Goal: Task Accomplishment & Management: Manage account settings

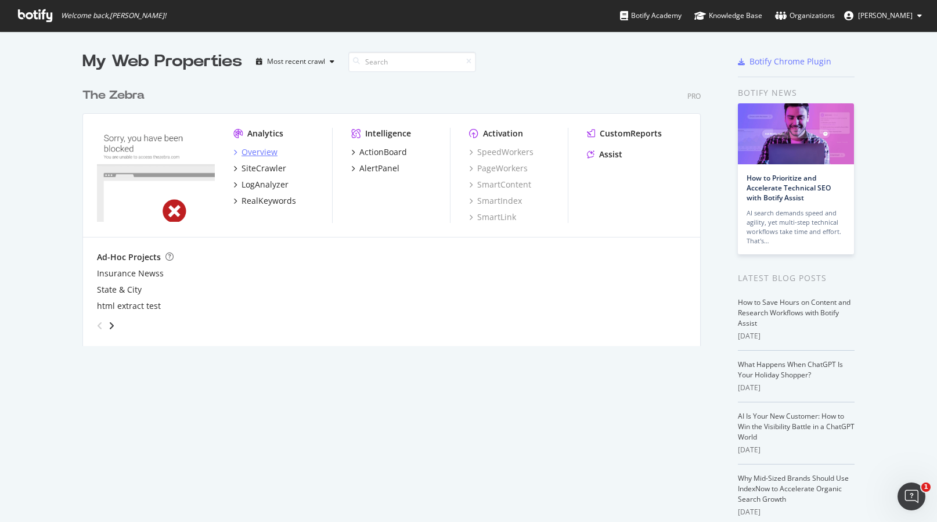
click at [238, 150] on div "Overview" at bounding box center [255, 152] width 44 height 12
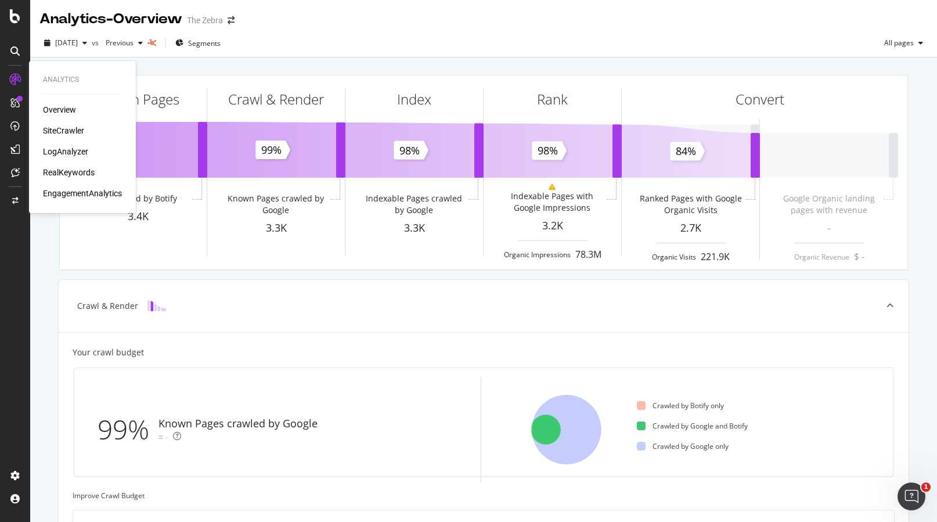
click at [60, 130] on div "SiteCrawler" at bounding box center [63, 131] width 41 height 12
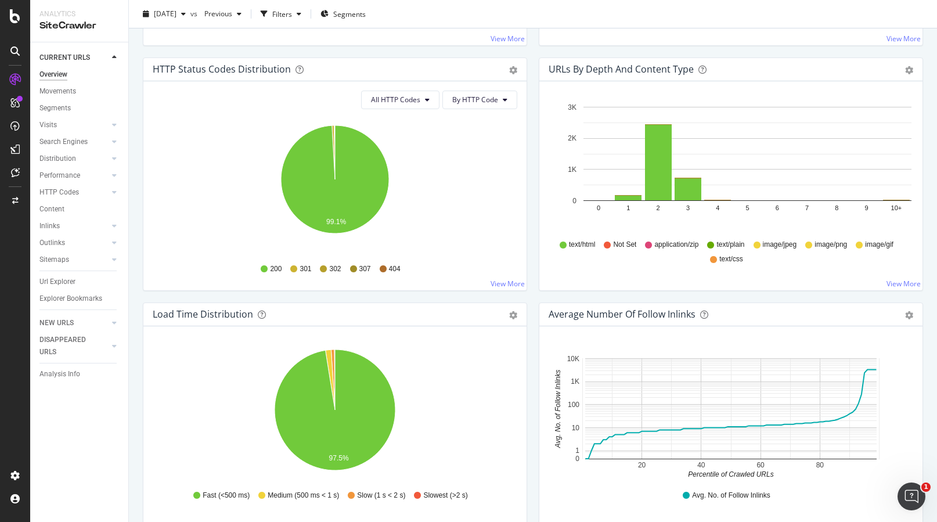
scroll to position [607, 0]
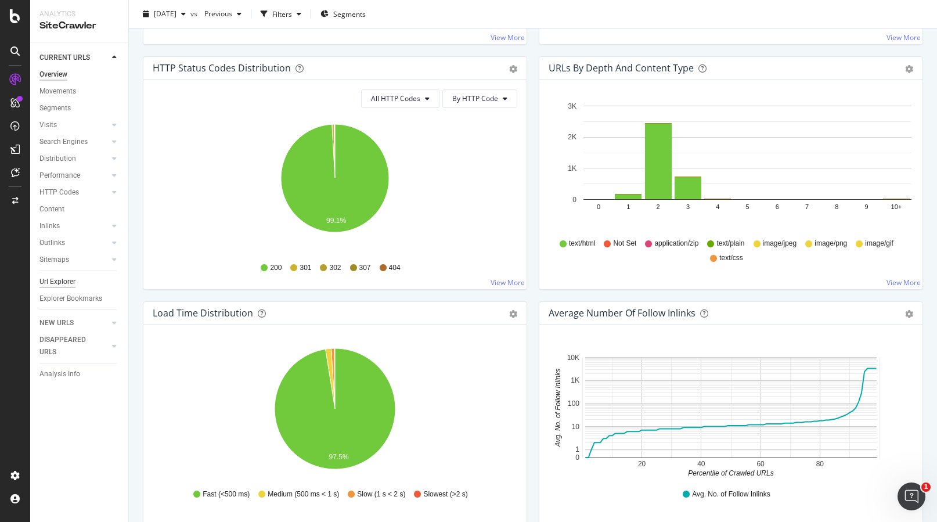
click at [63, 279] on div "Url Explorer" at bounding box center [57, 282] width 36 height 12
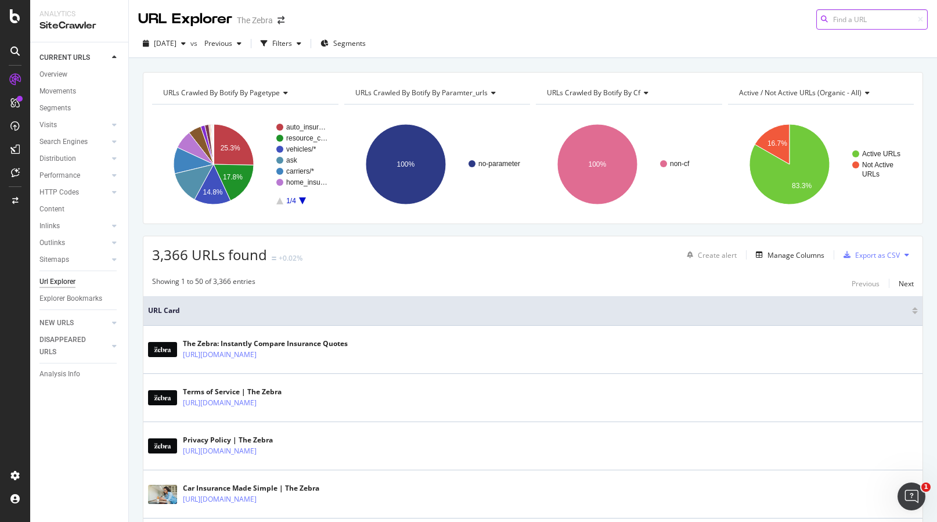
click at [834, 15] on input at bounding box center [871, 19] width 111 height 20
paste input "the-10-us-cities-with-the-least-natural-disasters"
type input "the-10-us-cities-with-the-least-natural-disasters"
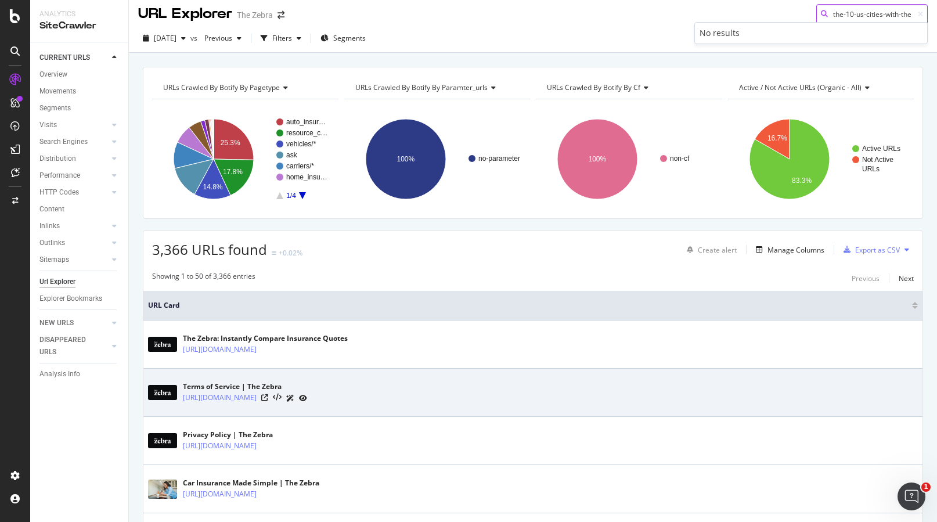
scroll to position [0, 0]
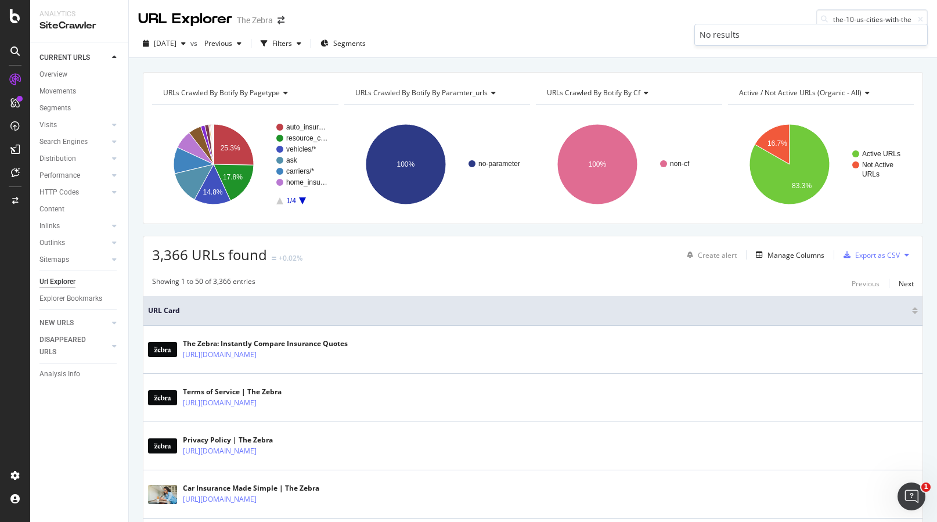
click at [732, 38] on div "No results" at bounding box center [810, 35] width 223 height 12
click at [922, 17] on icon at bounding box center [920, 19] width 5 height 7
click at [879, 17] on input at bounding box center [871, 19] width 111 height 20
paste input "[URL][DOMAIN_NAME]"
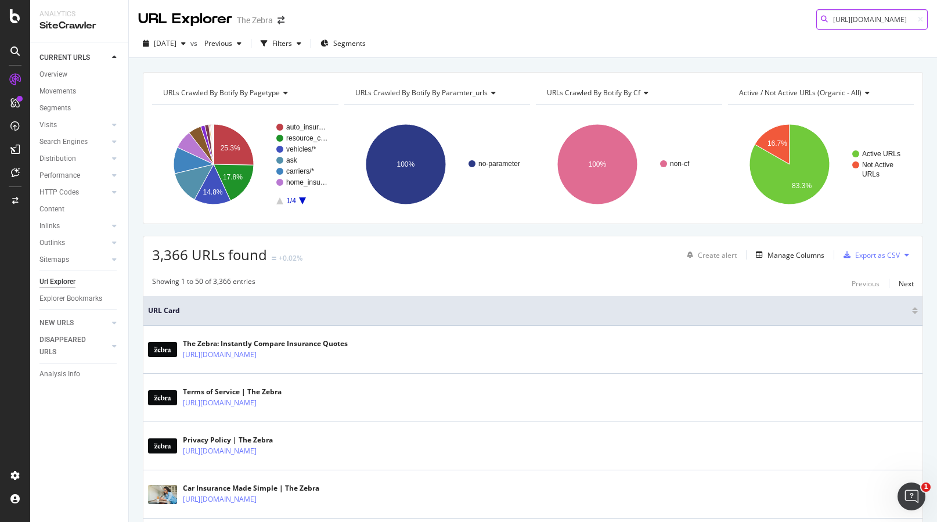
type input "[URL][DOMAIN_NAME]"
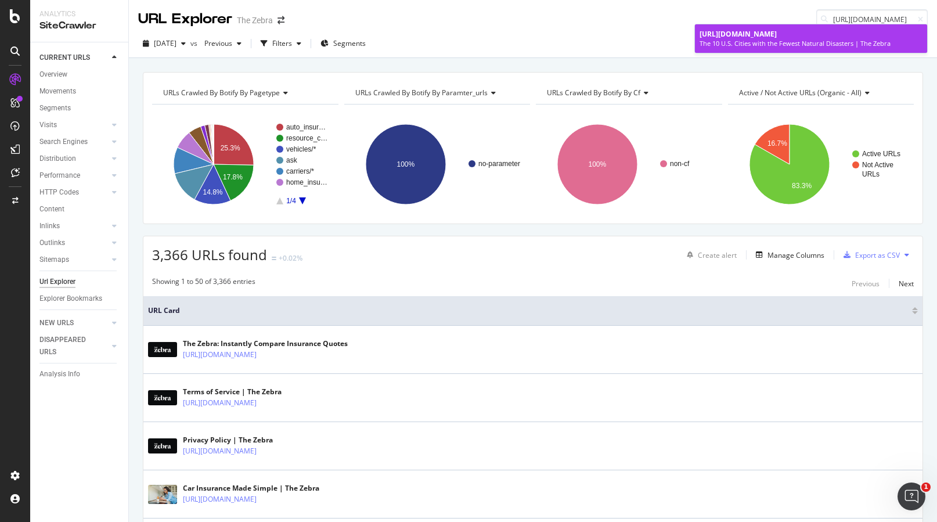
click at [772, 39] on span "[URL][DOMAIN_NAME]" at bounding box center [737, 34] width 77 height 10
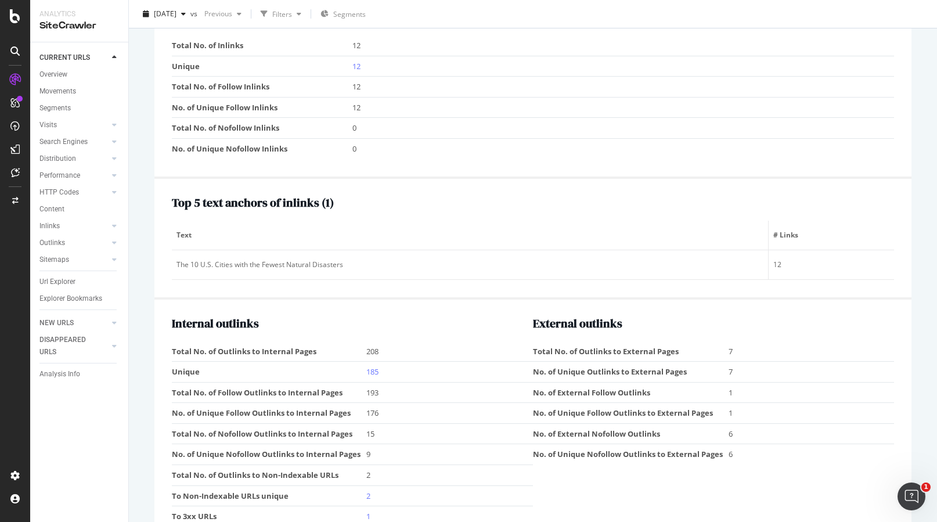
scroll to position [1342, 0]
click at [372, 374] on link "185" at bounding box center [372, 373] width 12 height 10
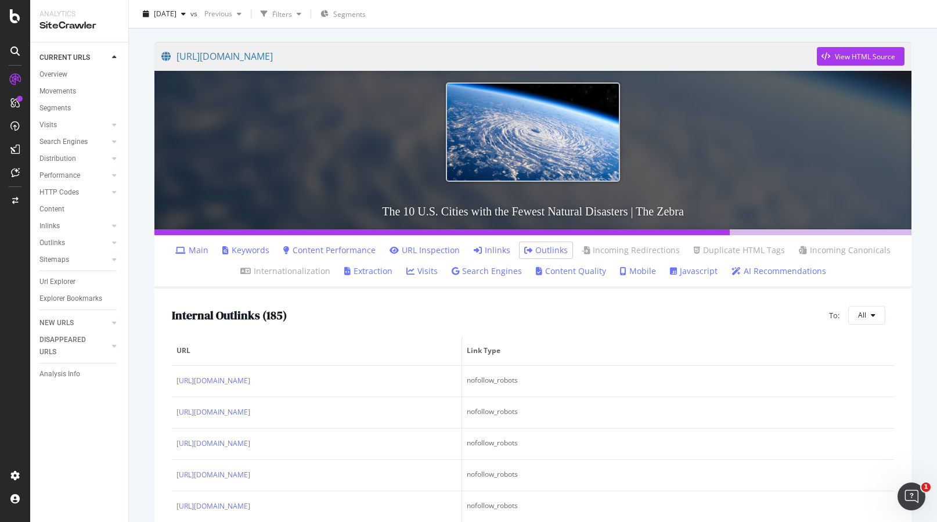
scroll to position [93, 0]
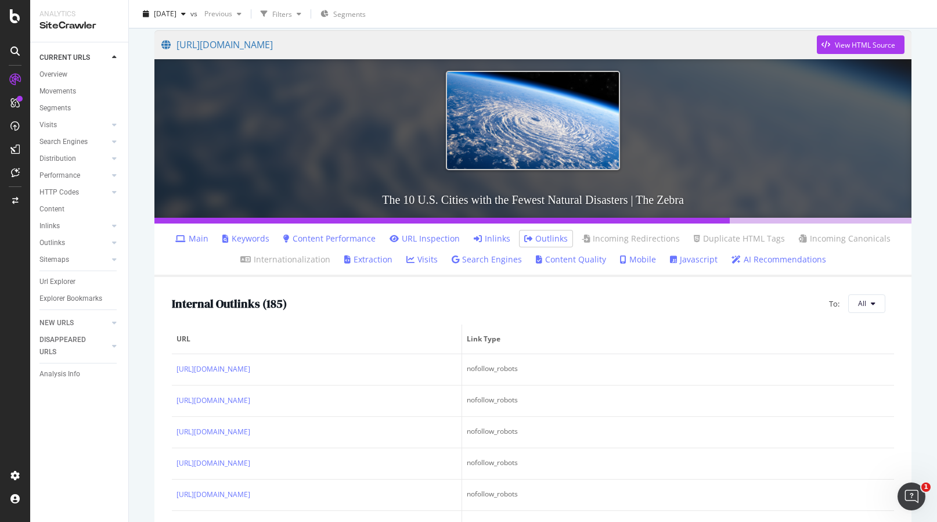
click at [255, 241] on link "Keywords" at bounding box center [245, 239] width 47 height 12
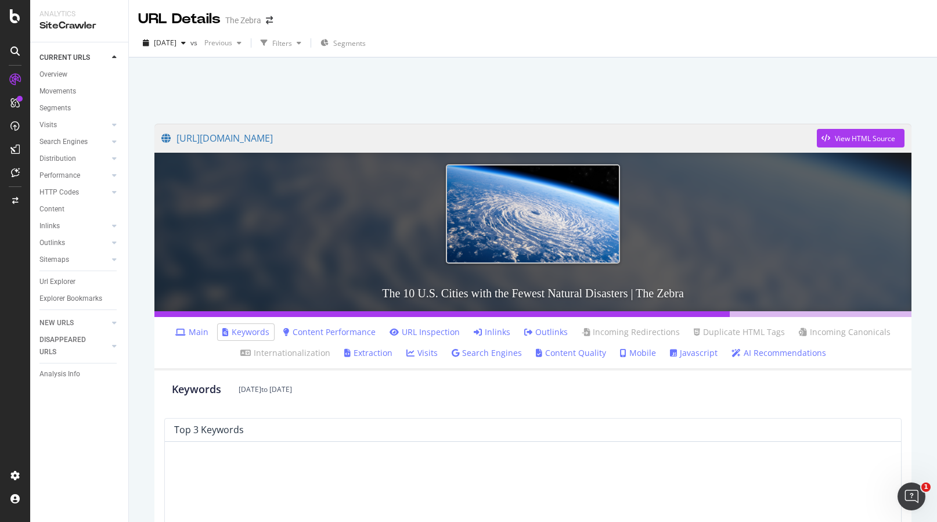
scroll to position [11, 0]
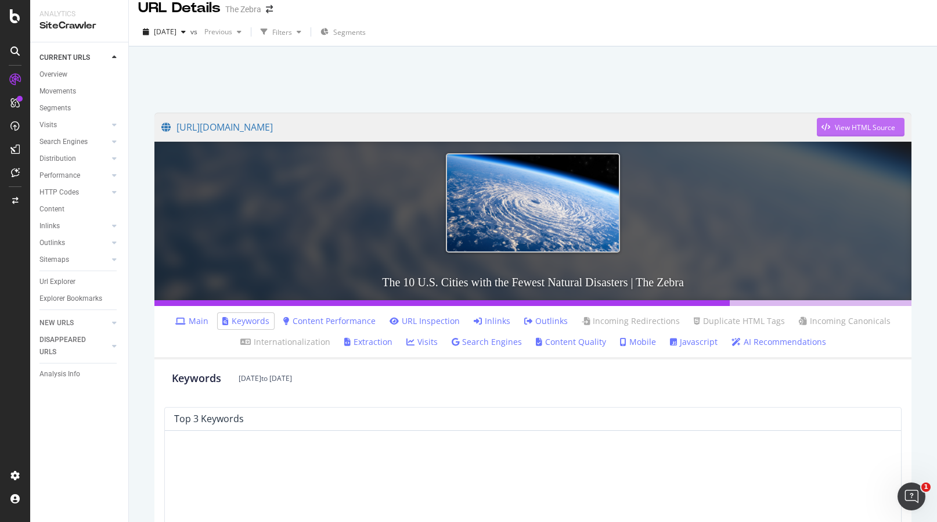
click at [844, 126] on div "View HTML Source" at bounding box center [865, 127] width 60 height 10
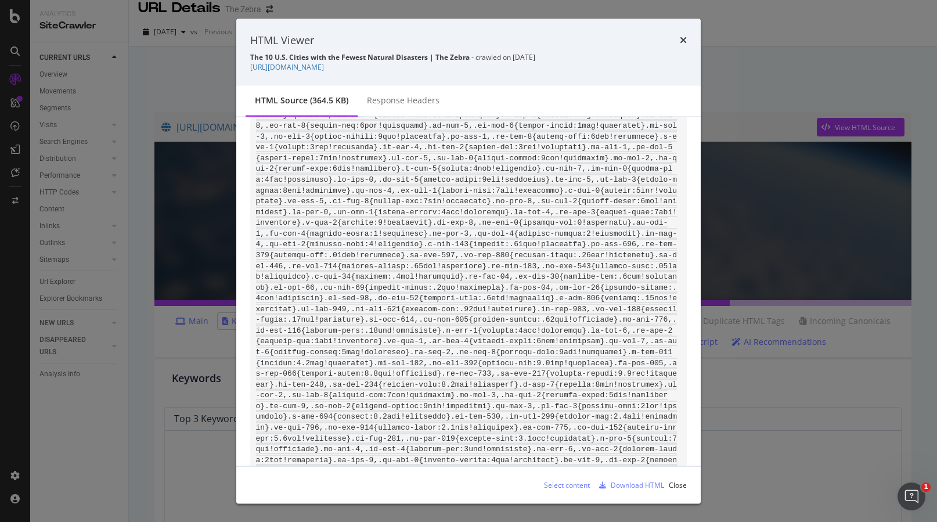
scroll to position [6735, 0]
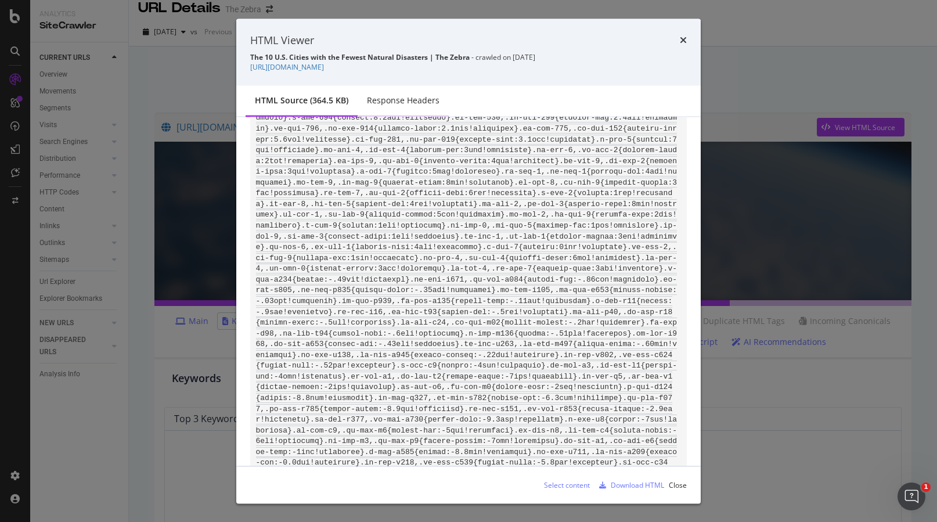
click at [405, 85] on div "Response Headers" at bounding box center [403, 101] width 91 height 32
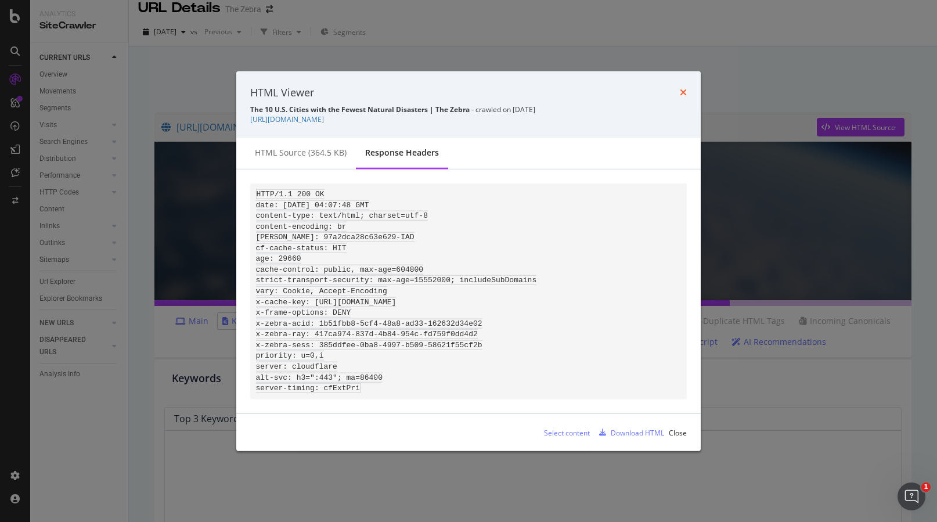
click at [685, 88] on icon "times" at bounding box center [683, 92] width 7 height 9
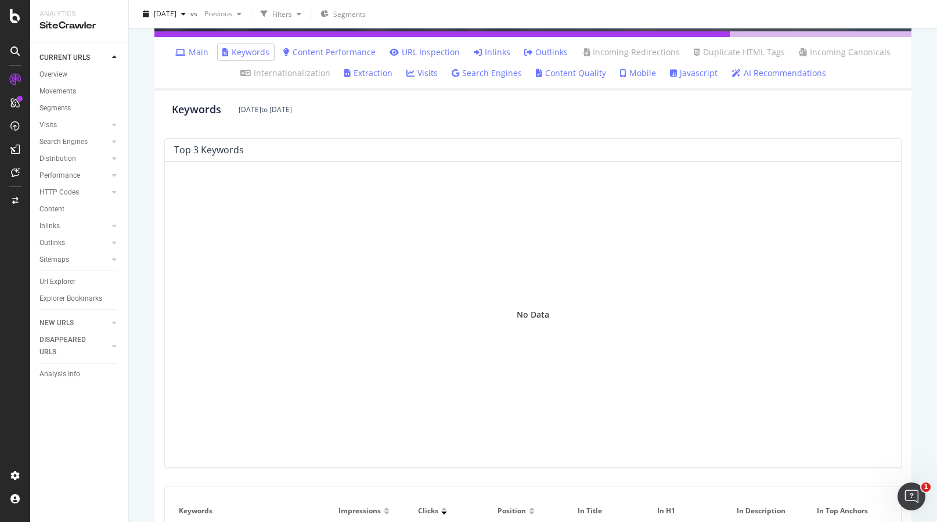
scroll to position [150, 0]
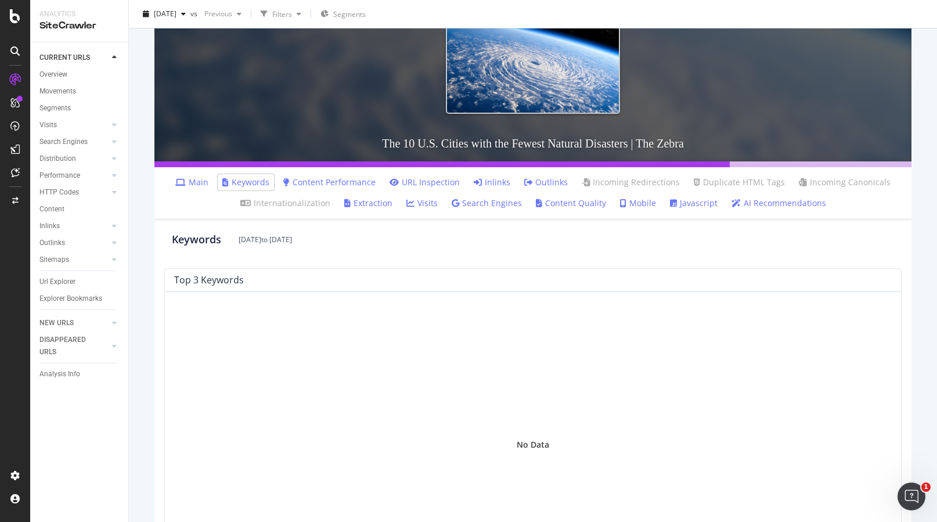
click at [334, 176] on link "Content Performance" at bounding box center [329, 182] width 92 height 12
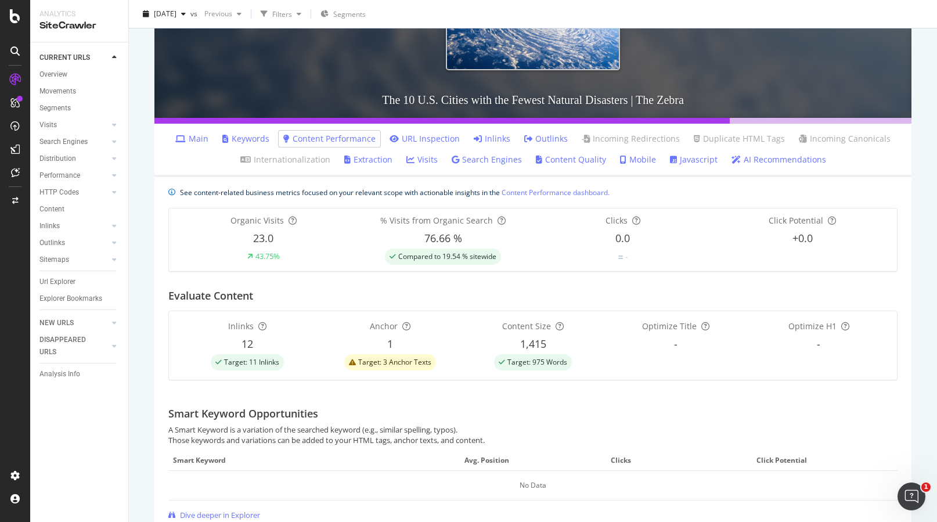
scroll to position [68, 0]
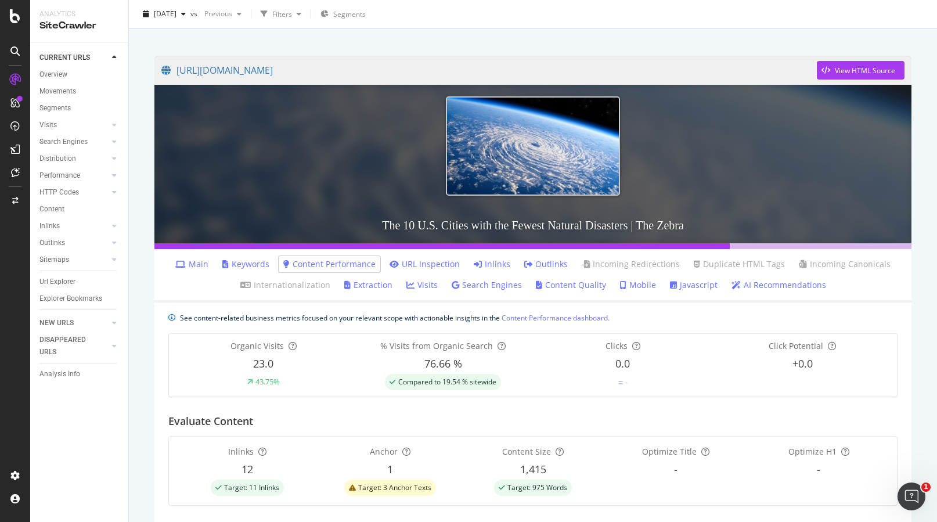
click at [425, 263] on link "URL Inspection" at bounding box center [424, 264] width 70 height 12
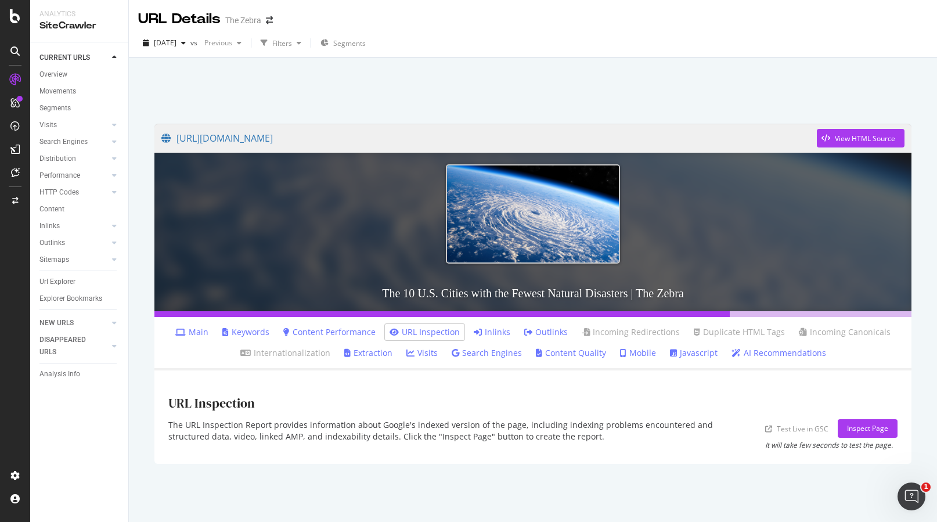
click at [683, 356] on link "Javascript" at bounding box center [694, 353] width 48 height 12
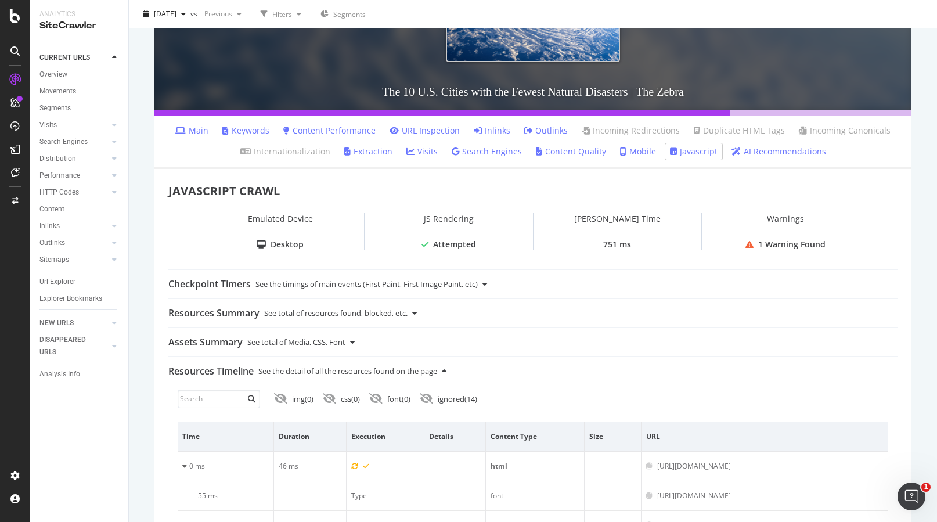
scroll to position [203, 0]
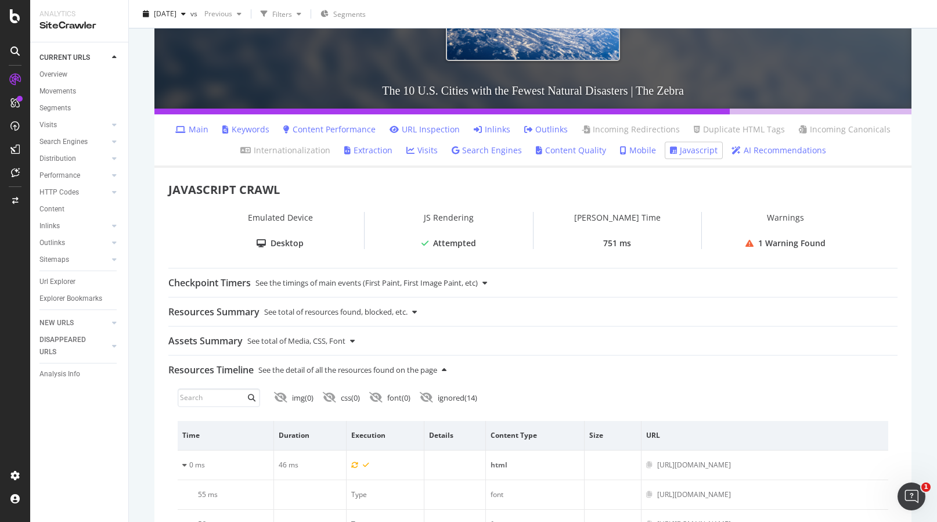
click at [772, 245] on div "1 Warning Found" at bounding box center [791, 243] width 67 height 12
click at [765, 245] on div "1 Warning Found" at bounding box center [791, 243] width 67 height 12
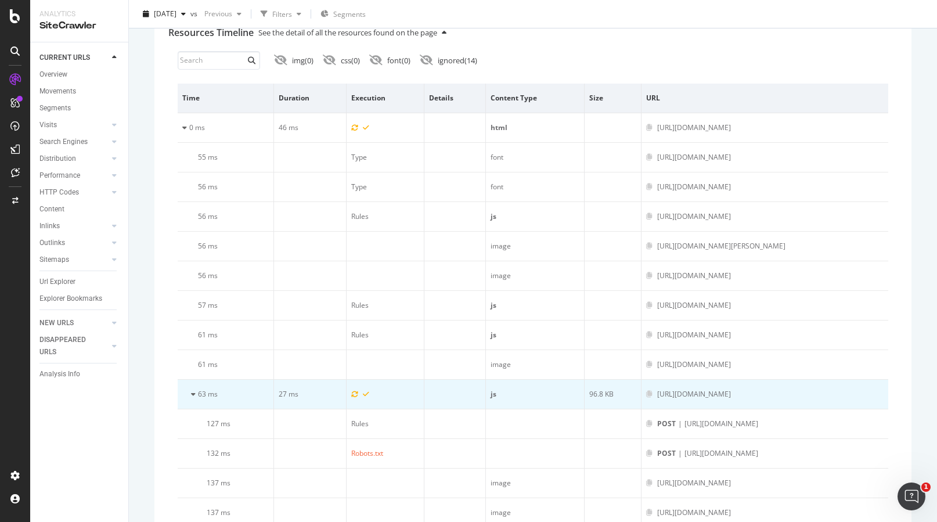
scroll to position [483, 0]
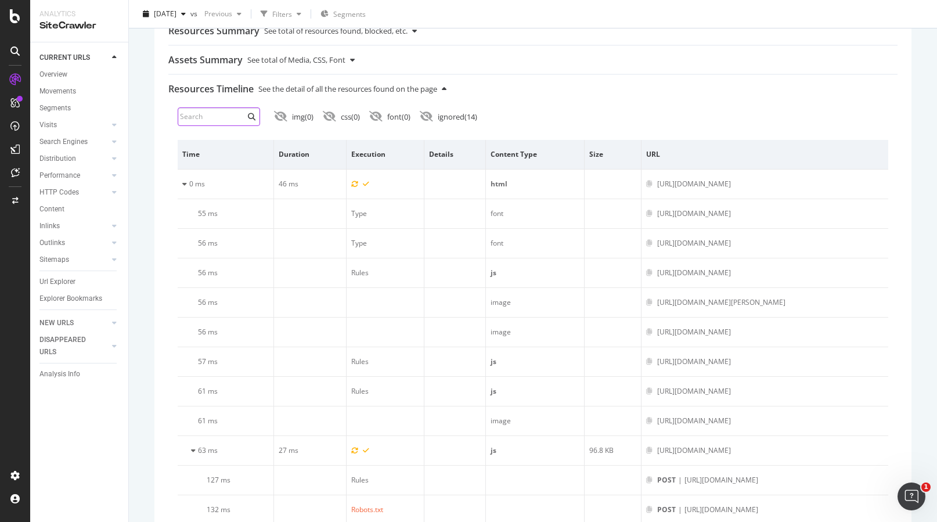
click at [215, 119] on input at bounding box center [219, 116] width 82 height 19
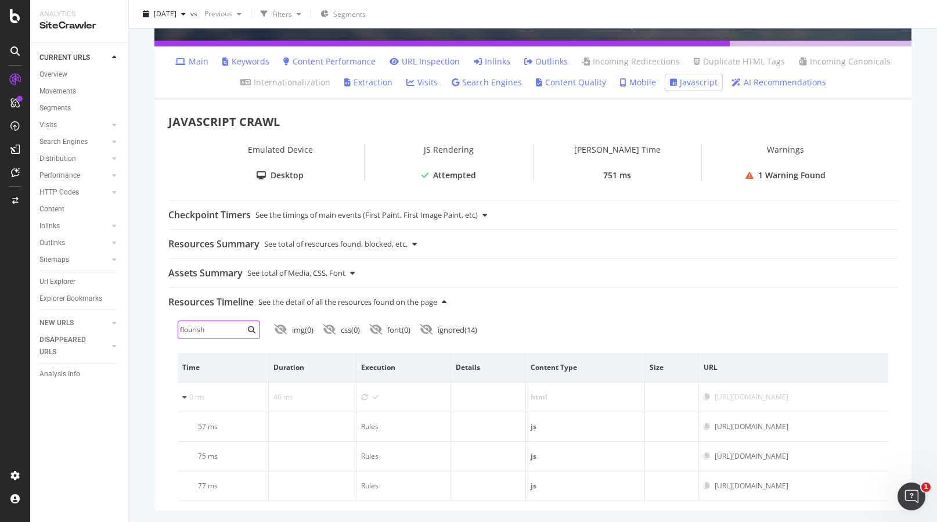
type input "flourish"
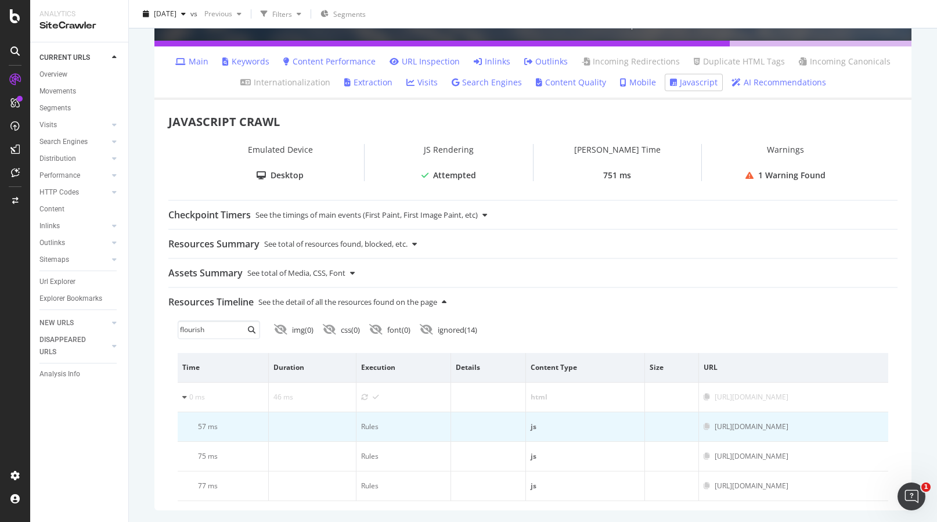
click at [714, 428] on div "[URL][DOMAIN_NAME]" at bounding box center [751, 426] width 74 height 10
click at [703, 425] on icon at bounding box center [706, 426] width 6 height 7
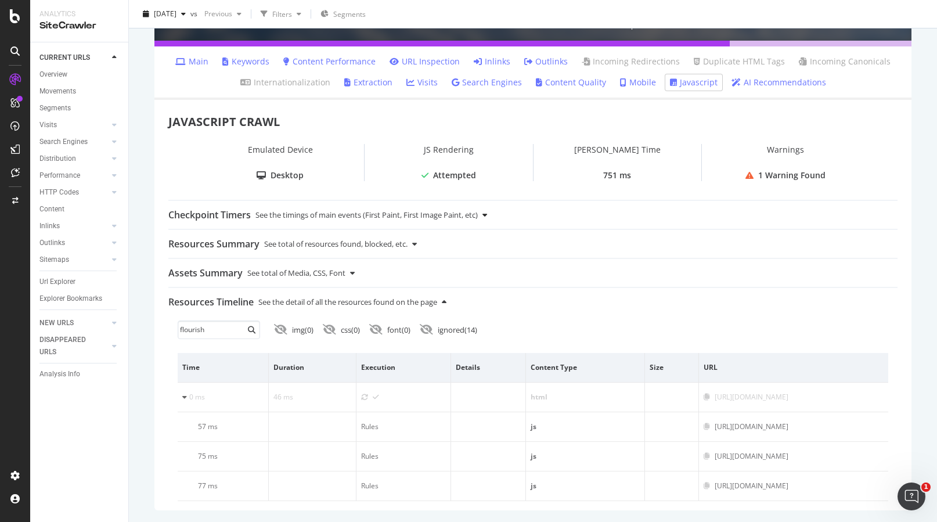
click at [487, 211] on icon at bounding box center [484, 215] width 5 height 8
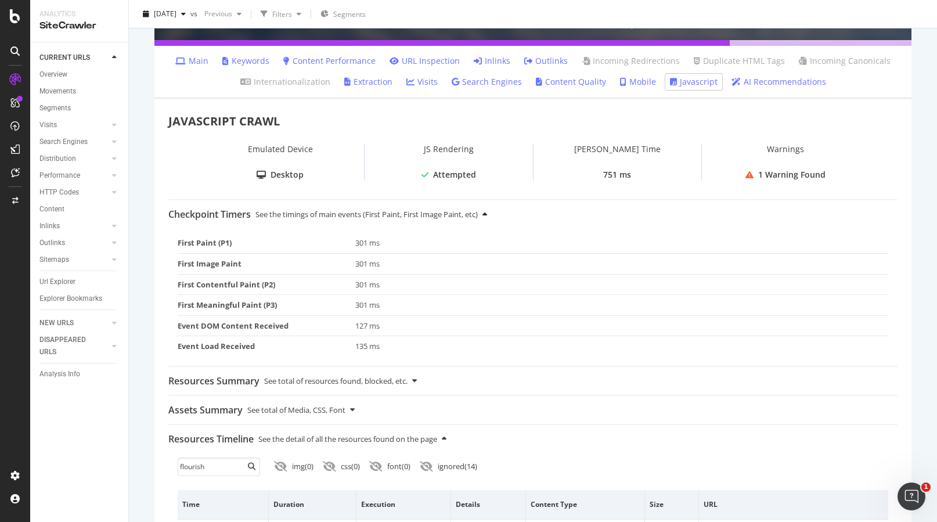
click at [487, 211] on icon at bounding box center [484, 215] width 5 height 8
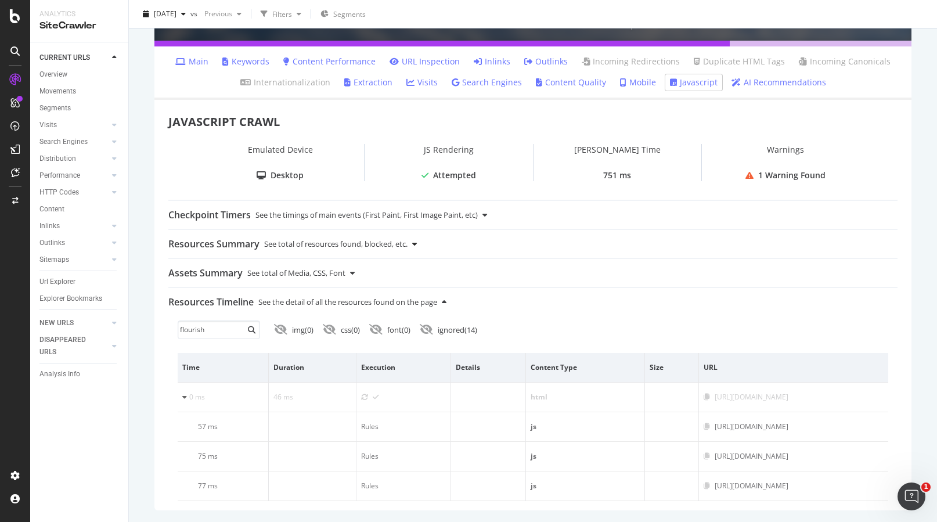
click at [417, 242] on icon at bounding box center [414, 244] width 5 height 8
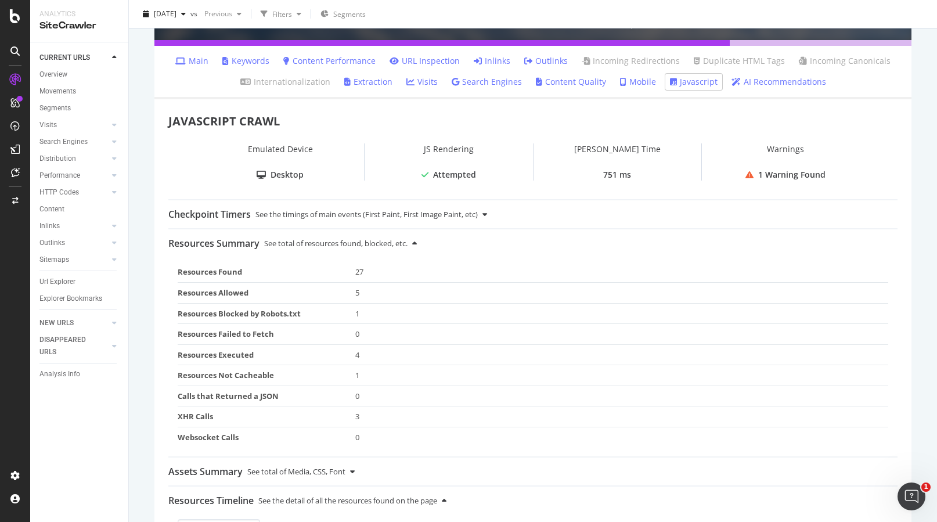
click at [356, 313] on td "1" at bounding box center [621, 313] width 533 height 21
click at [240, 353] on td "Resources Executed" at bounding box center [267, 354] width 178 height 21
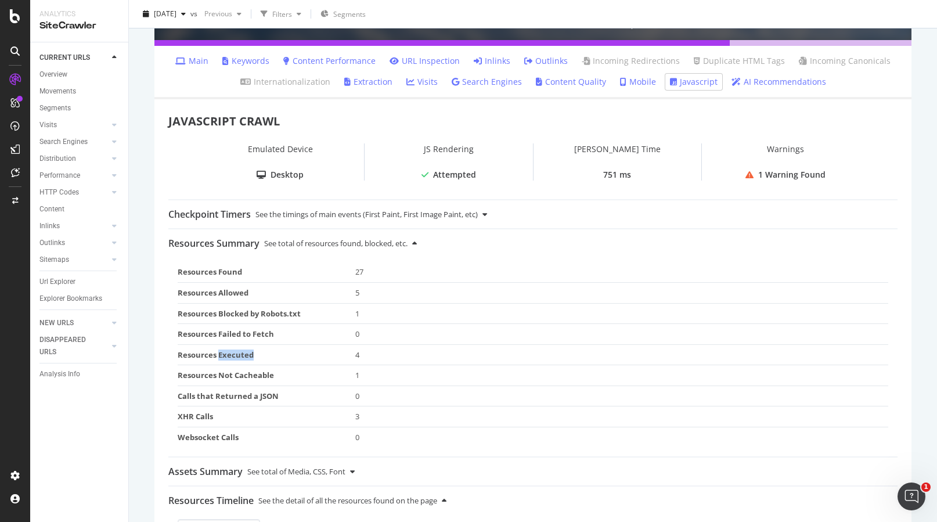
click at [240, 353] on td "Resources Executed" at bounding box center [267, 354] width 178 height 21
click at [250, 374] on td "Resources Not Cacheable" at bounding box center [267, 375] width 178 height 21
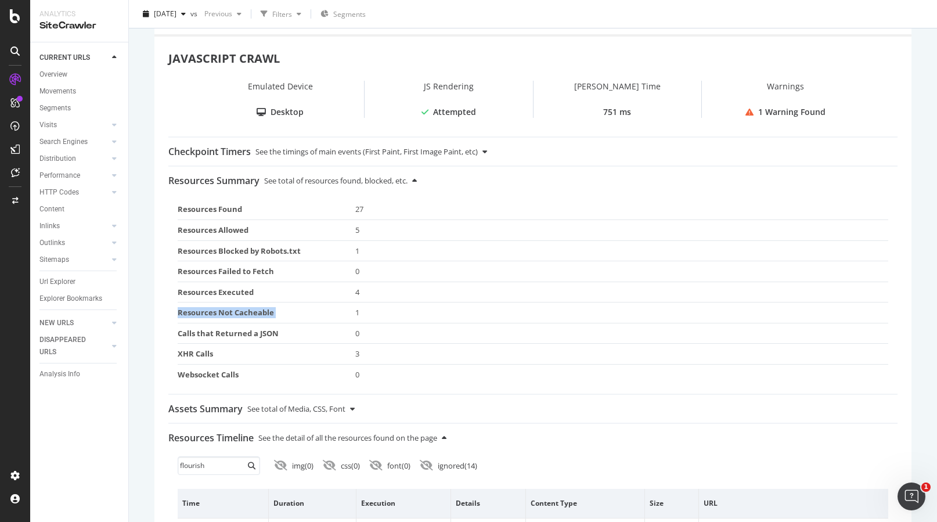
scroll to position [341, 0]
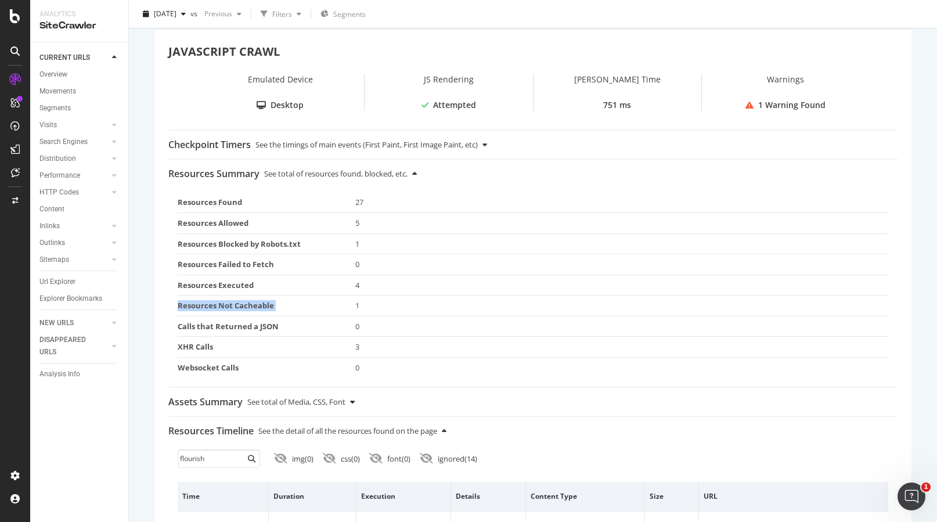
click at [352, 396] on div at bounding box center [352, 402] width 5 height 28
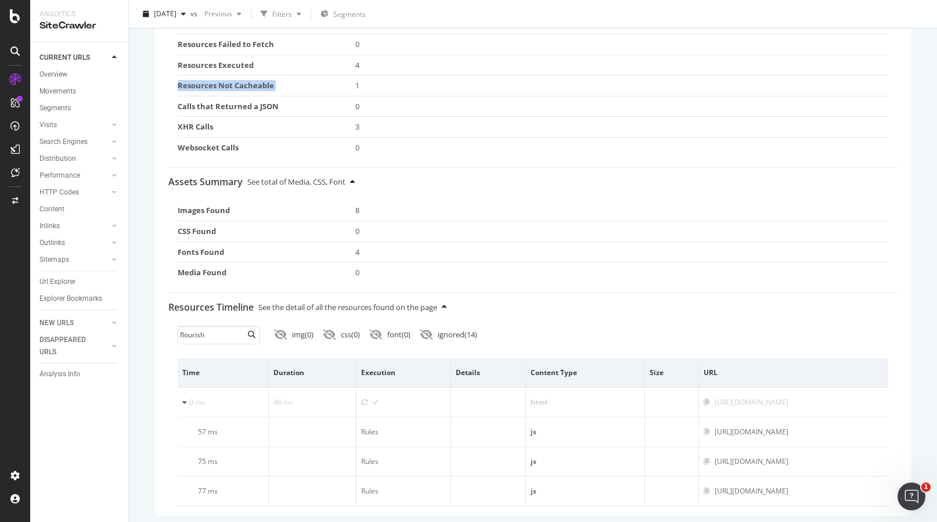
scroll to position [566, 0]
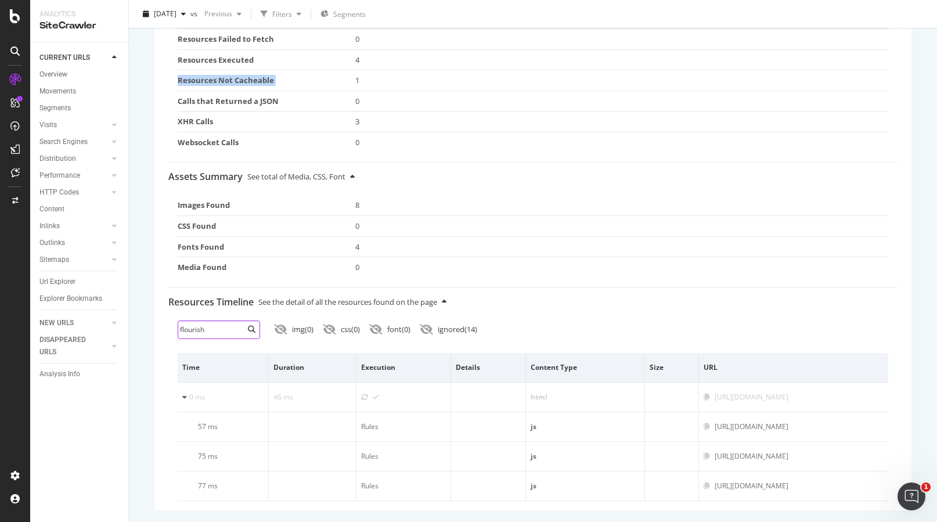
click at [191, 324] on input "flourish" at bounding box center [219, 329] width 82 height 19
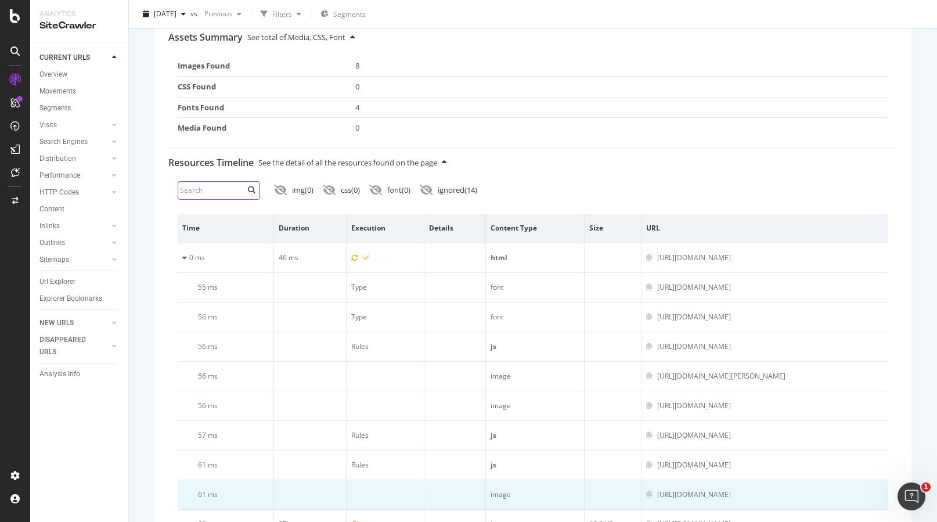
scroll to position [647, 0]
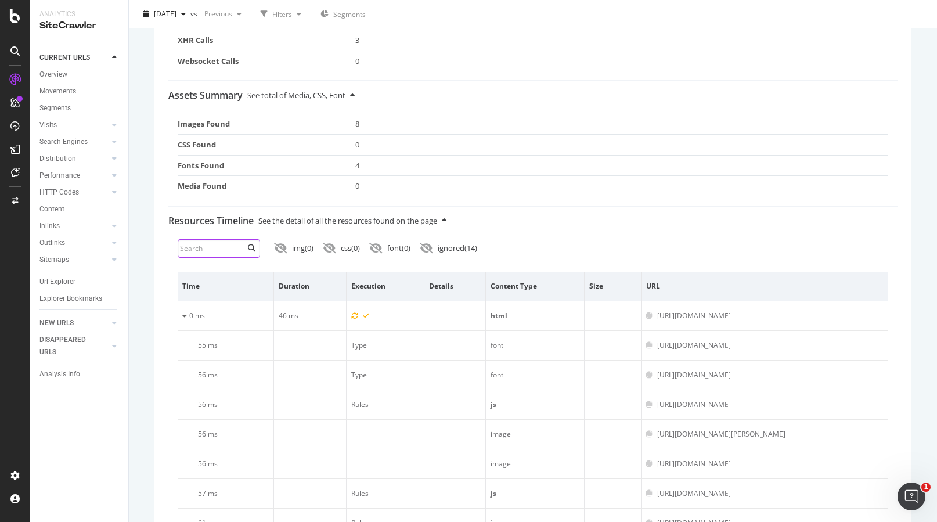
click at [214, 256] on input at bounding box center [219, 248] width 82 height 19
type input "flourish"
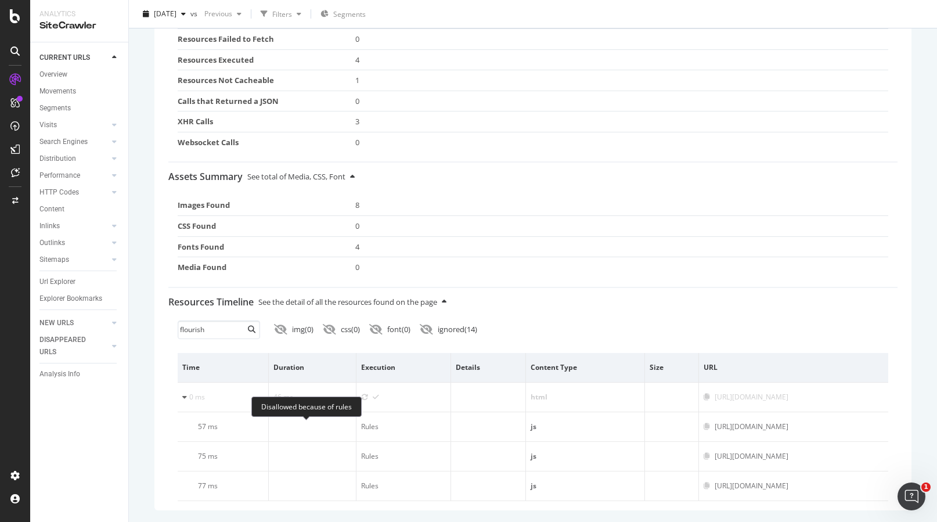
click at [309, 410] on div "Disallowed because of rules" at bounding box center [306, 406] width 110 height 20
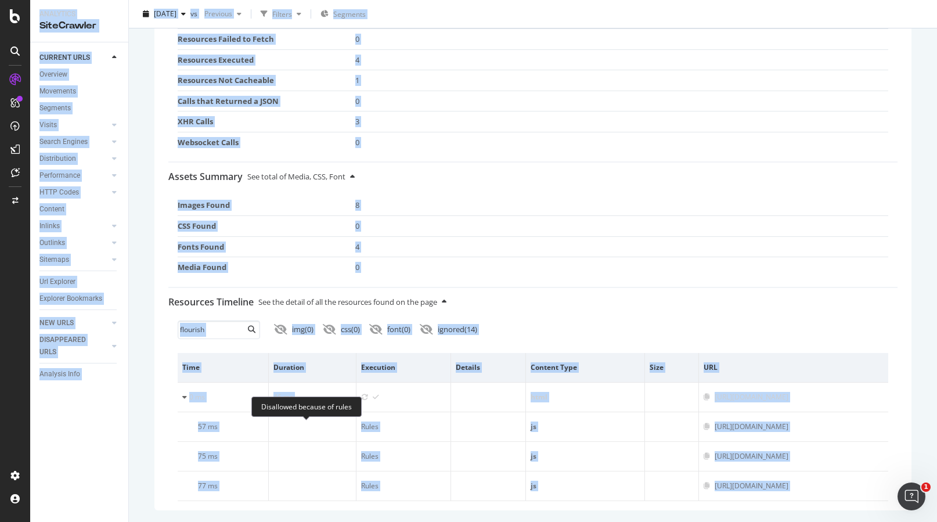
copy div "Analytics SiteCrawler CURRENT URLS Overview Movements Segments Visits Analysis …"
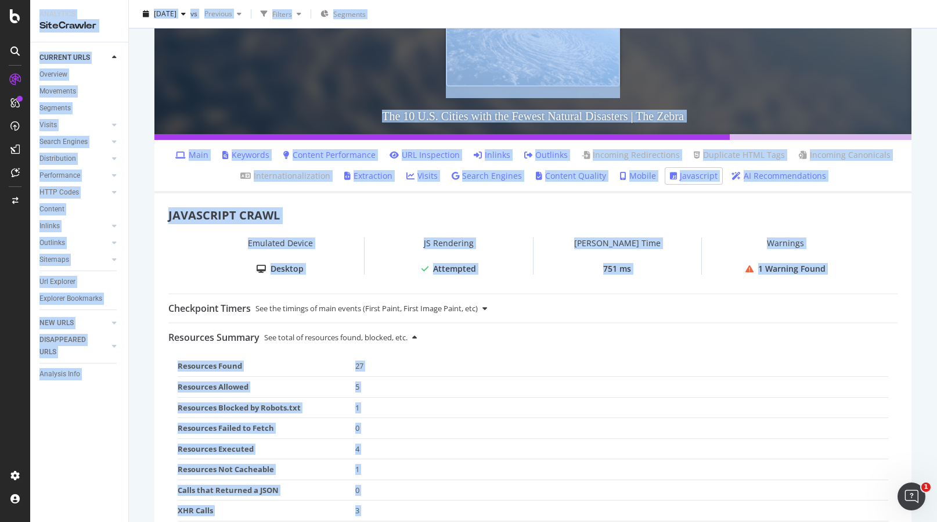
scroll to position [167, 0]
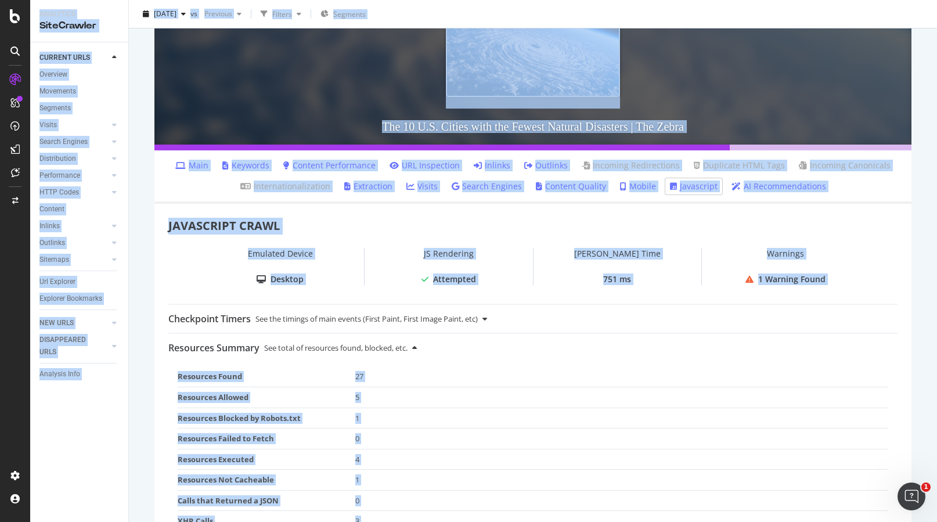
click at [183, 169] on icon at bounding box center [180, 165] width 10 height 8
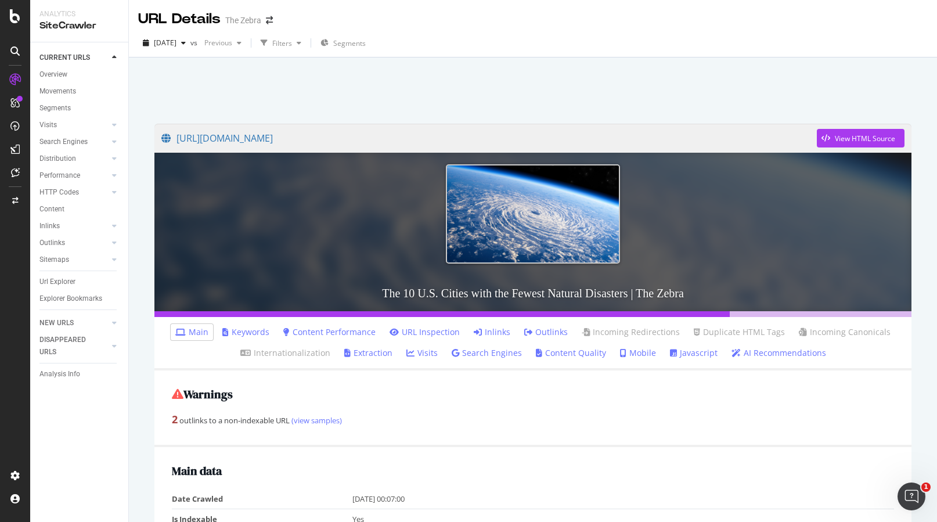
click at [549, 201] on img at bounding box center [533, 213] width 174 height 99
click at [855, 137] on div "View HTML Source" at bounding box center [865, 138] width 60 height 10
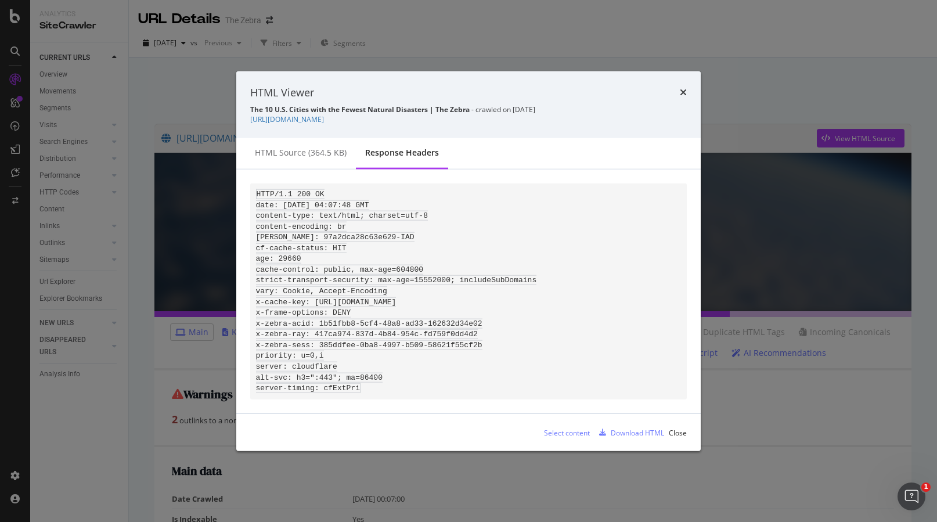
click at [486, 281] on pre "HTTP/1.1 200 OK date: [DATE] 04:07:48 GMT content-type: text/html; charset=utf-…" at bounding box center [468, 291] width 436 height 216
click at [299, 138] on div "HTML source (364.5 KB)" at bounding box center [300, 154] width 110 height 32
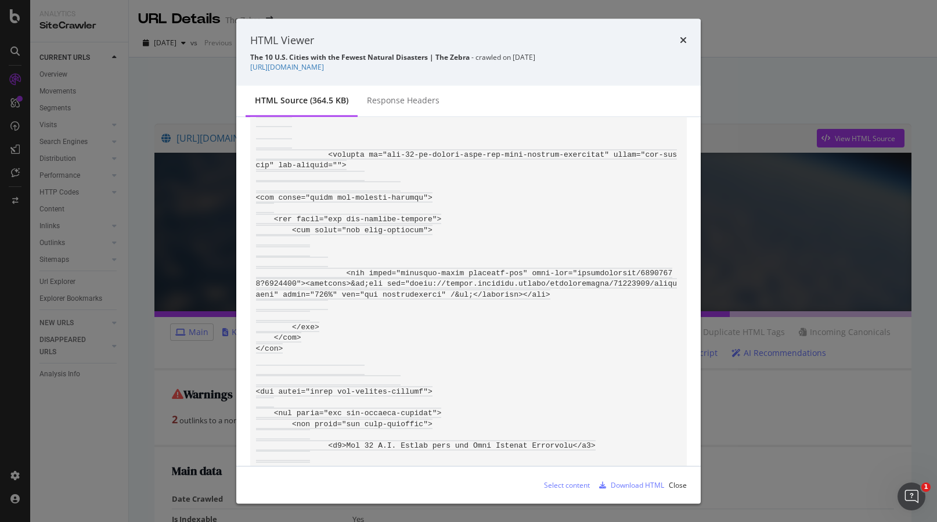
scroll to position [34263, 0]
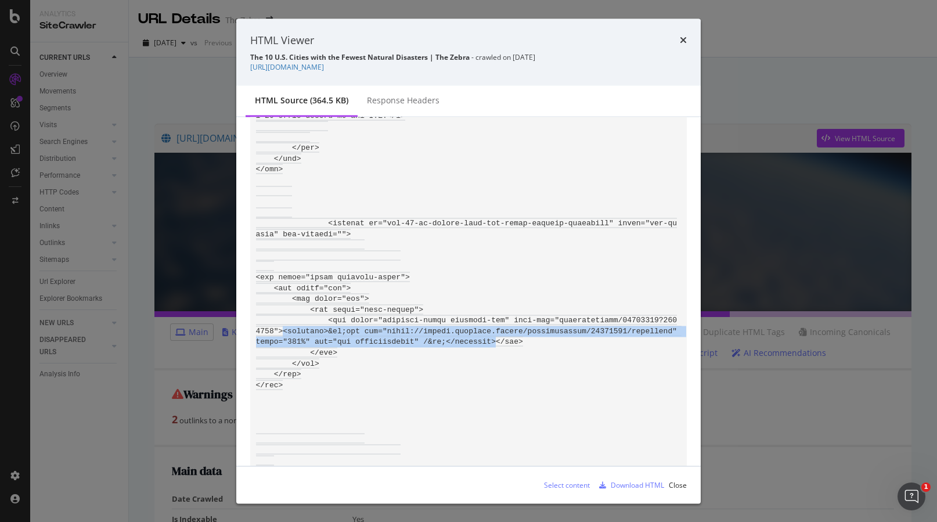
drag, startPoint x: 495, startPoint y: 357, endPoint x: 283, endPoint y: 342, distance: 212.3
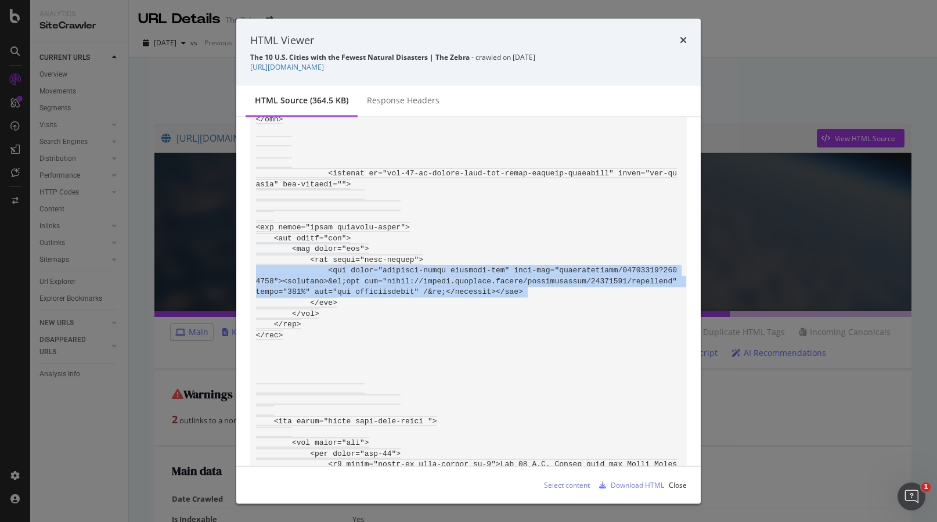
scroll to position [34310, 0]
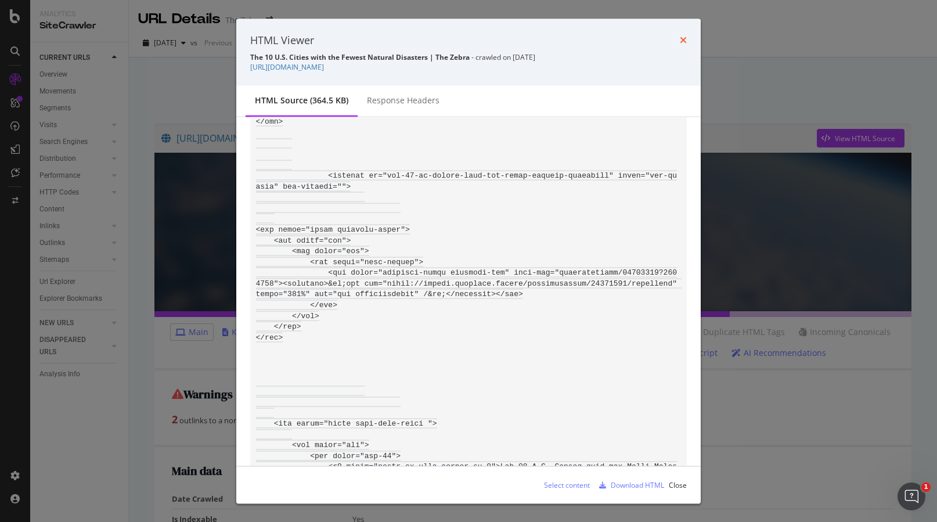
click at [683, 39] on icon "times" at bounding box center [683, 39] width 7 height 9
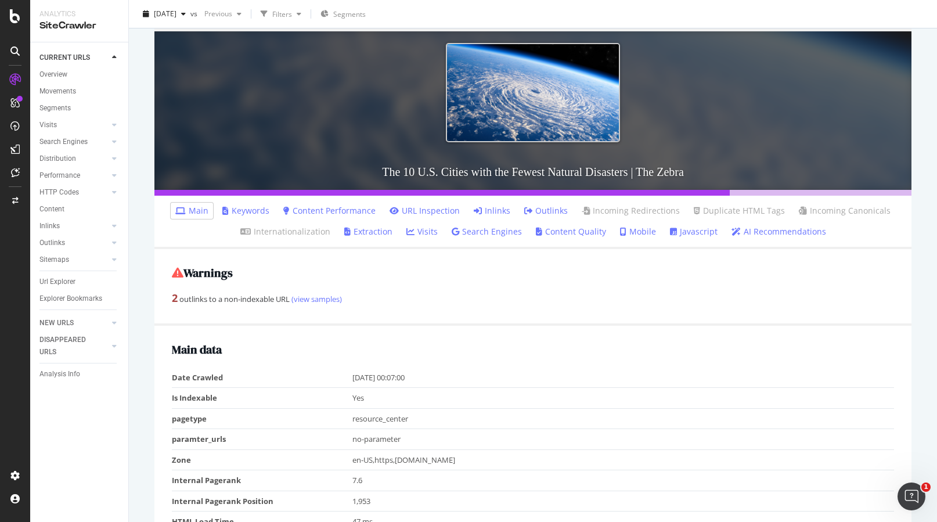
scroll to position [62, 0]
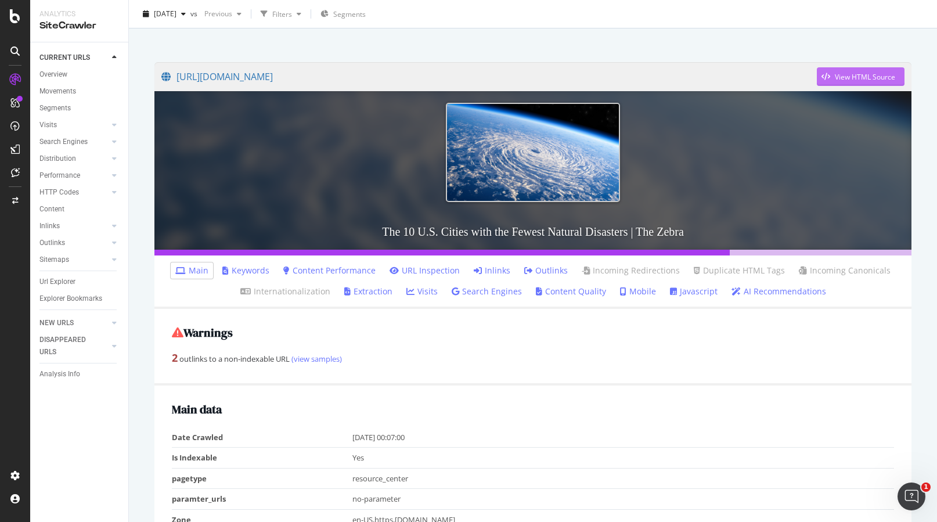
click at [839, 75] on div "View HTML Source" at bounding box center [865, 77] width 60 height 10
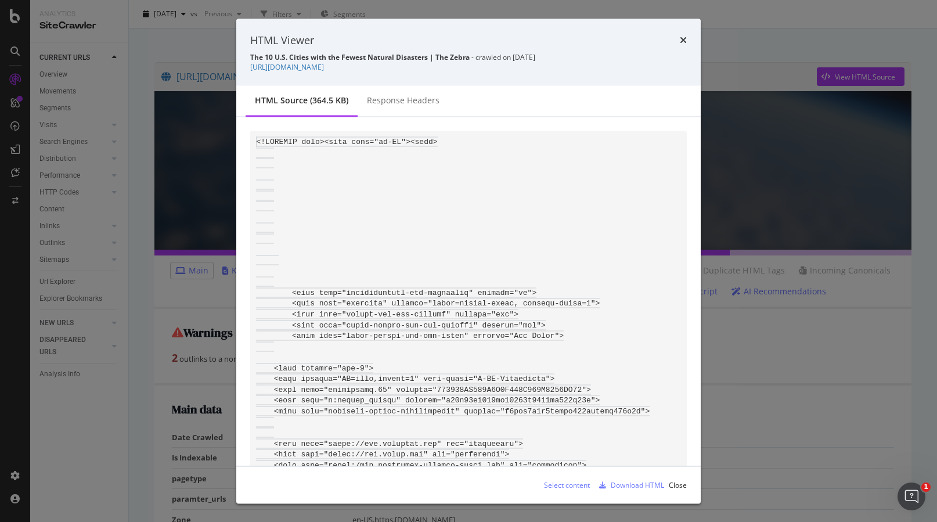
click at [687, 39] on div "HTML Viewer The 10 U.S. Cities with the Fewest Natural Disasters | The Zebra - …" at bounding box center [468, 52] width 464 height 67
click at [680, 35] on icon "times" at bounding box center [683, 39] width 7 height 9
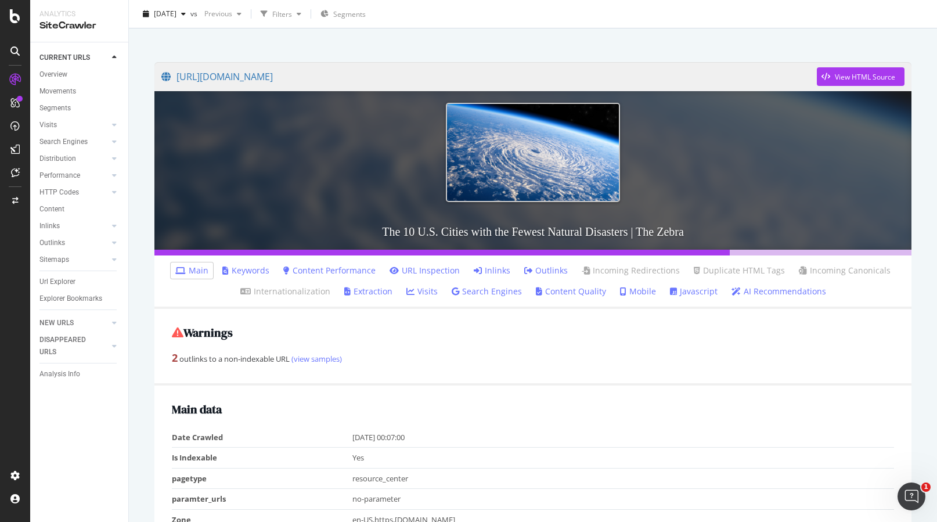
click at [684, 290] on link "Javascript" at bounding box center [694, 292] width 48 height 12
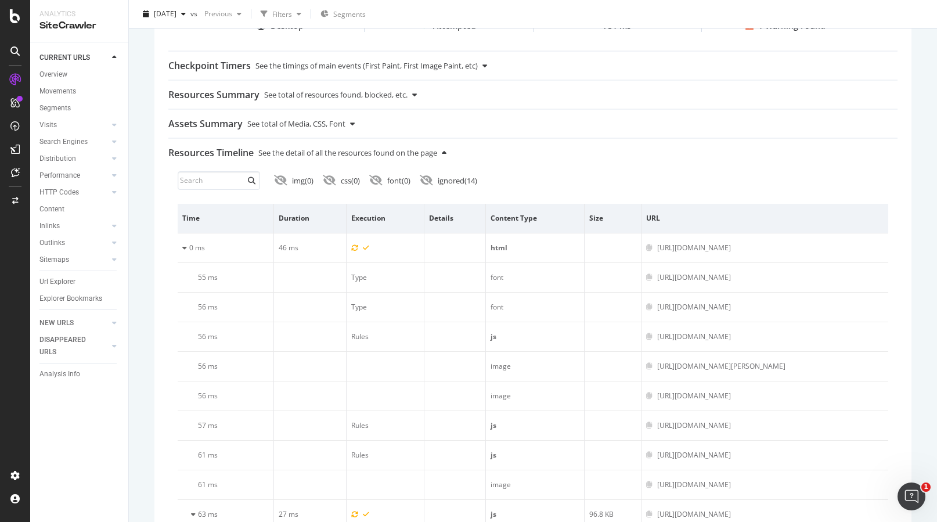
scroll to position [464, 0]
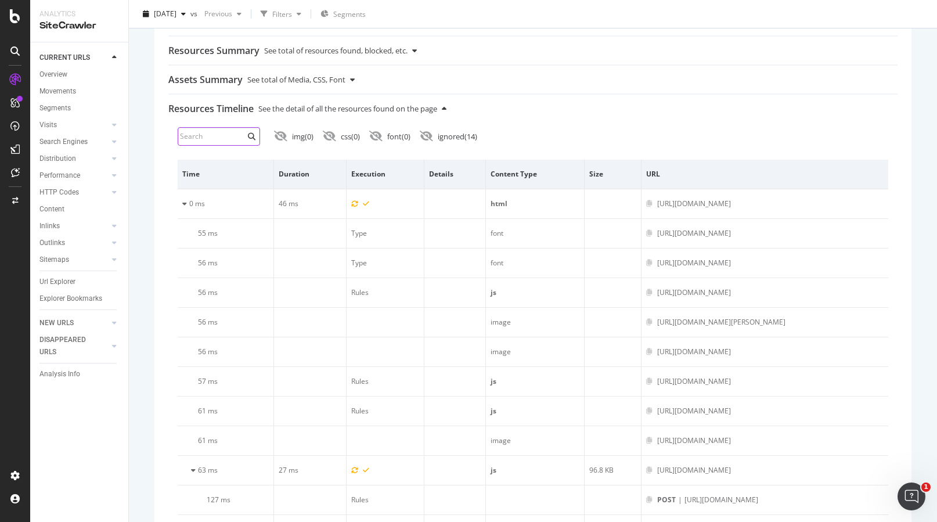
click at [216, 135] on input at bounding box center [219, 136] width 82 height 19
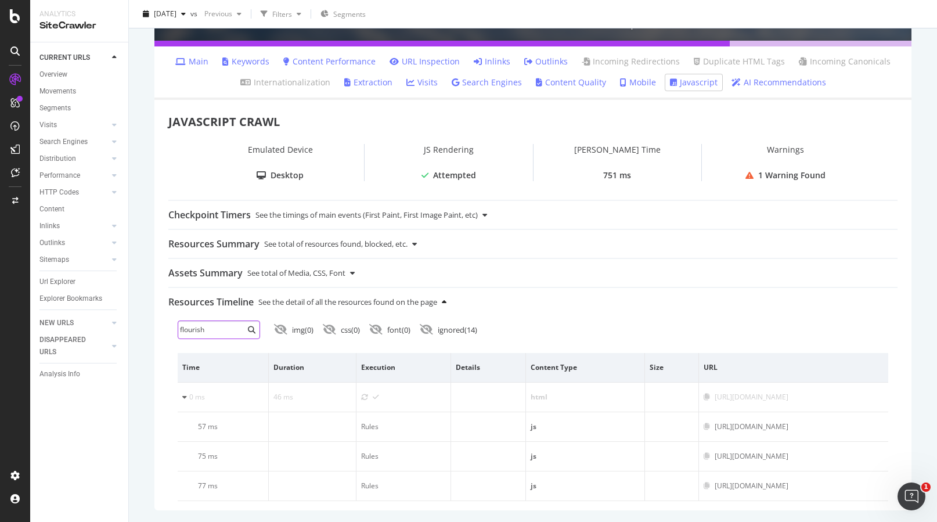
scroll to position [271, 0]
type input "flourish"
click at [236, 334] on input "flourish" at bounding box center [219, 329] width 82 height 19
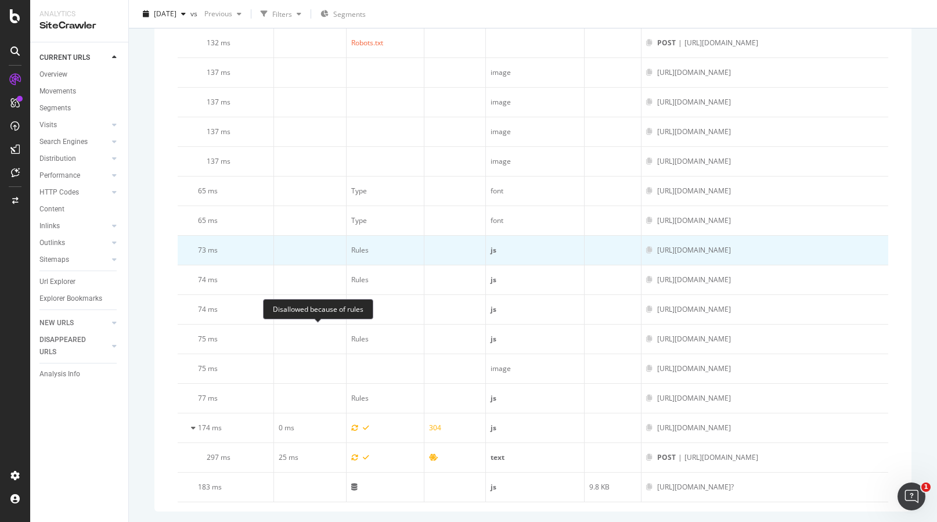
scroll to position [952, 0]
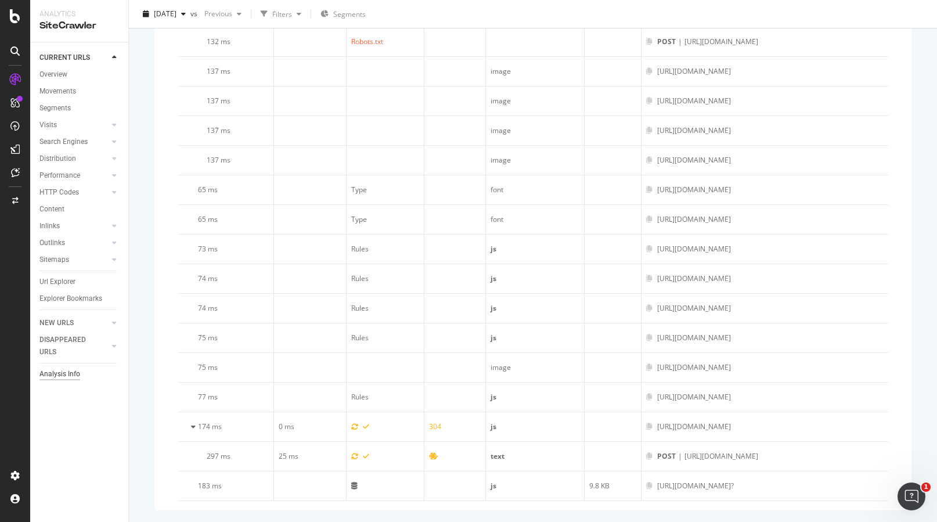
click at [73, 371] on div "Analysis Info" at bounding box center [59, 374] width 41 height 12
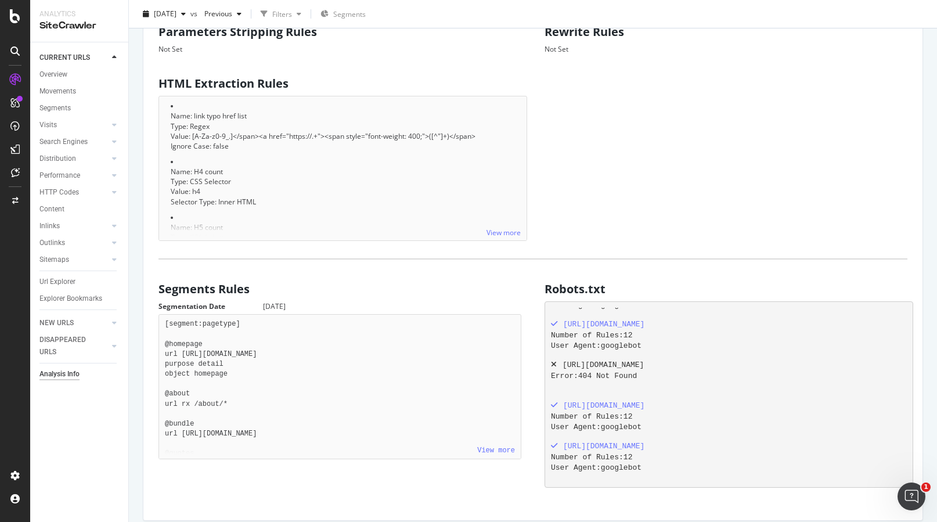
scroll to position [651, 0]
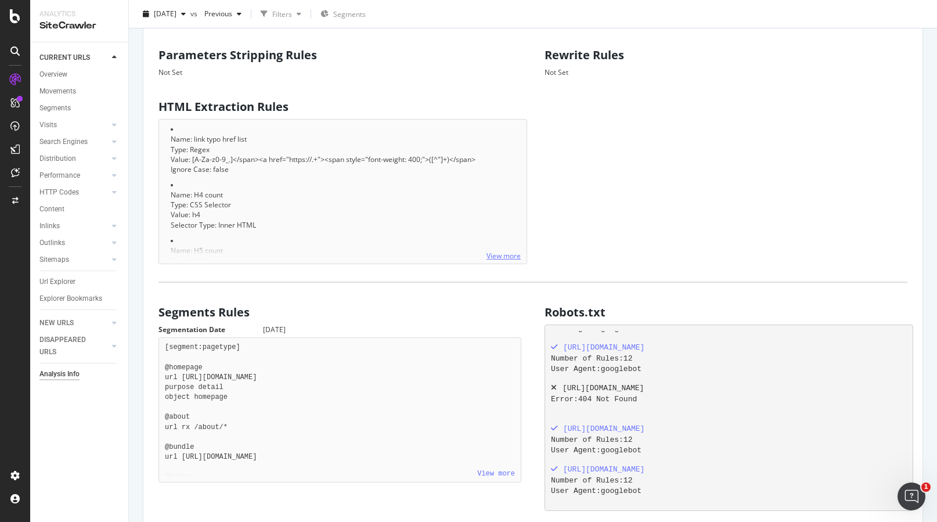
click at [497, 252] on link "View more" at bounding box center [503, 256] width 34 height 10
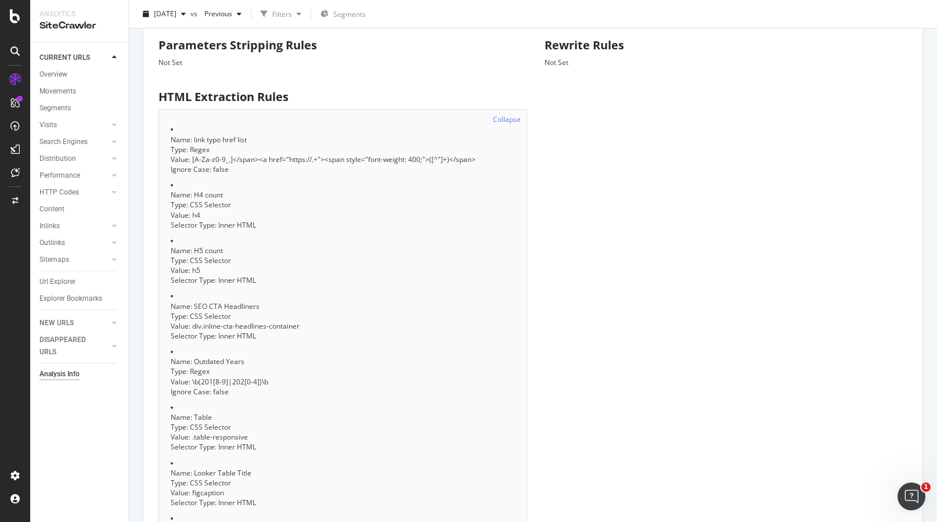
scroll to position [666, 0]
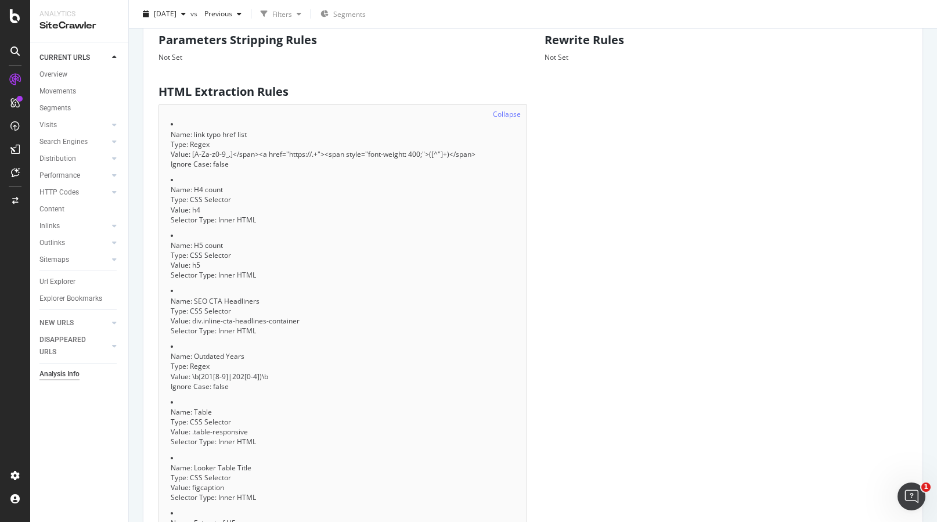
click at [241, 235] on li "Name: H5 count Type: CSS Selector Value: h5 Selector Type: Inner HTML" at bounding box center [343, 255] width 344 height 50
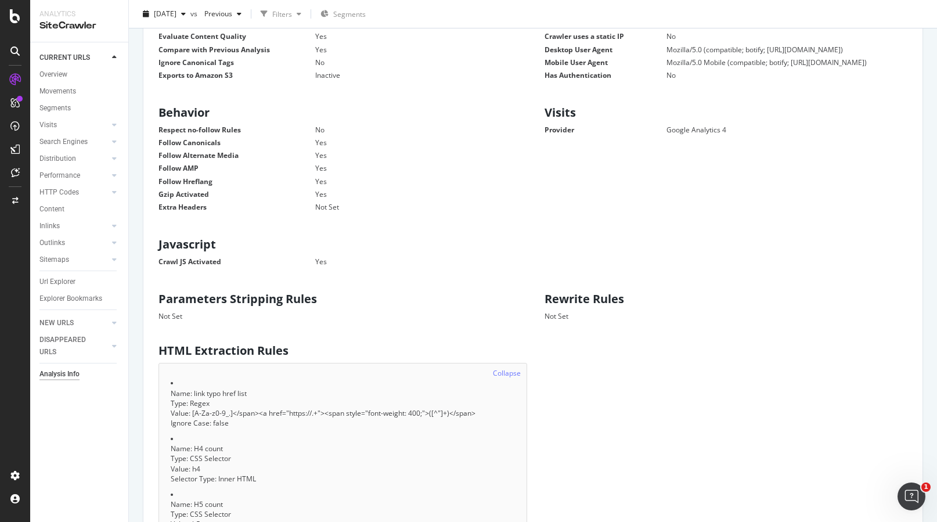
scroll to position [0, 0]
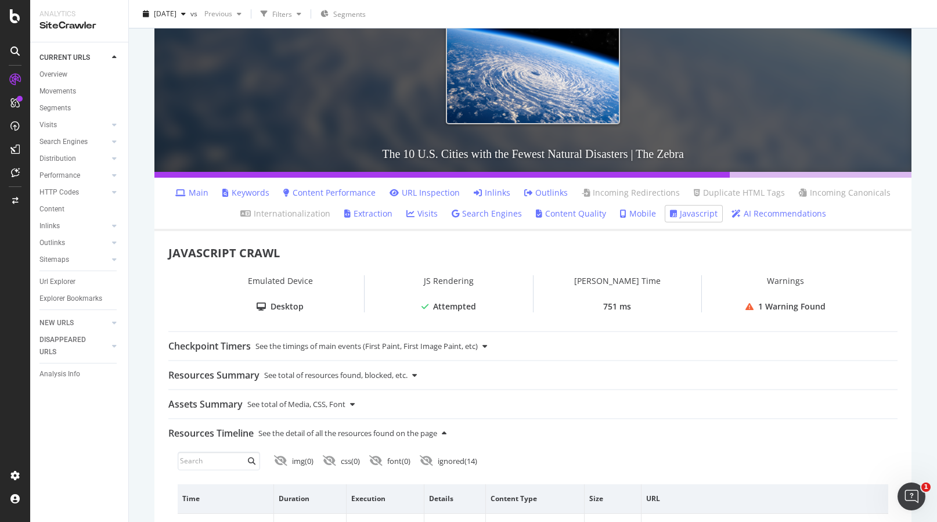
scroll to position [143, 0]
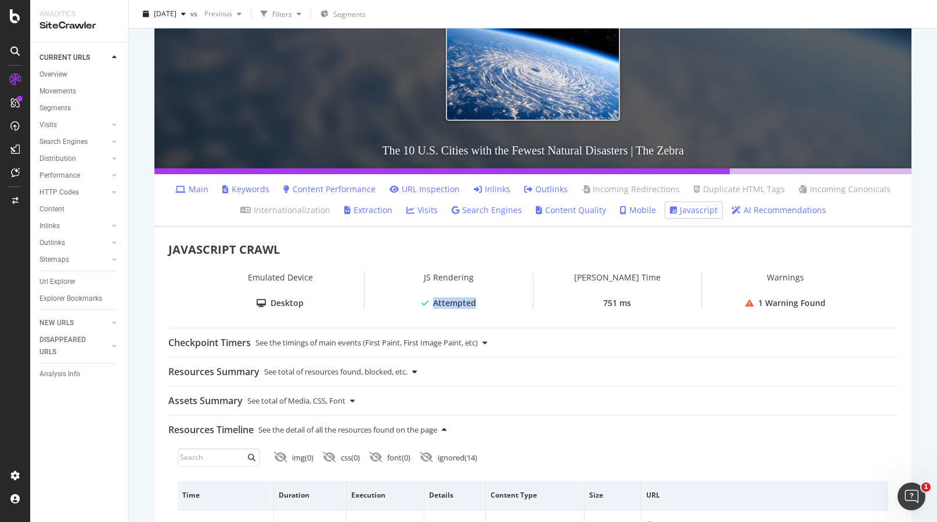
click at [414, 375] on div "Resources Summary See total of resources found, blocked, etc." at bounding box center [532, 372] width 729 height 28
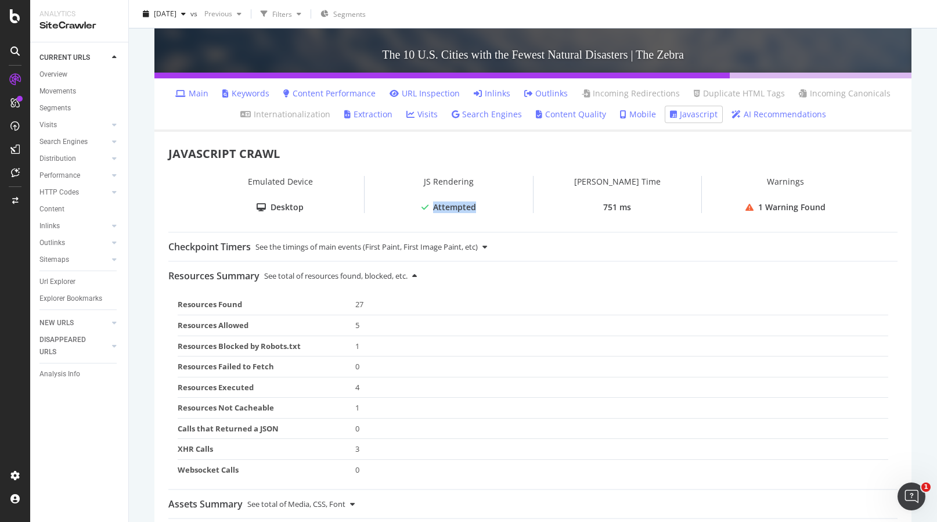
scroll to position [317, 0]
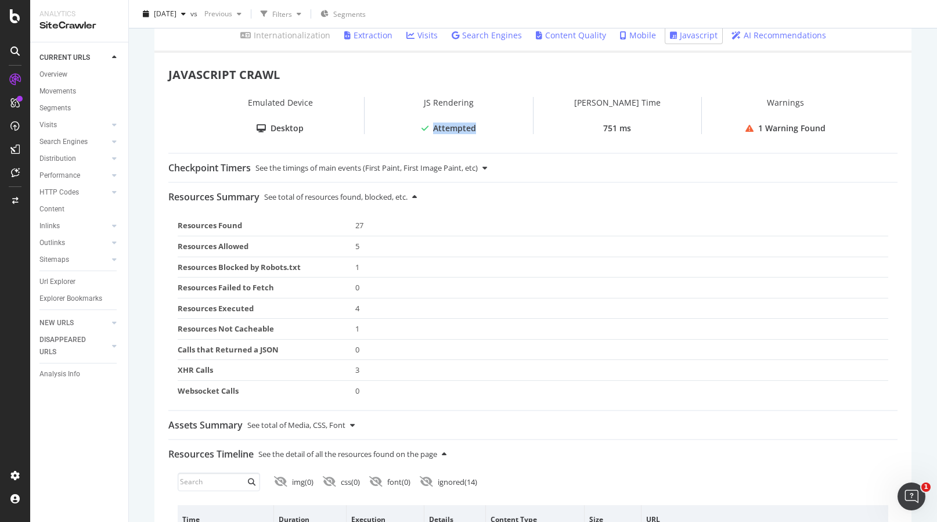
click at [282, 270] on td "Resources Blocked by Robots.txt" at bounding box center [267, 267] width 178 height 21
click at [243, 310] on td "Resources Executed" at bounding box center [267, 308] width 178 height 21
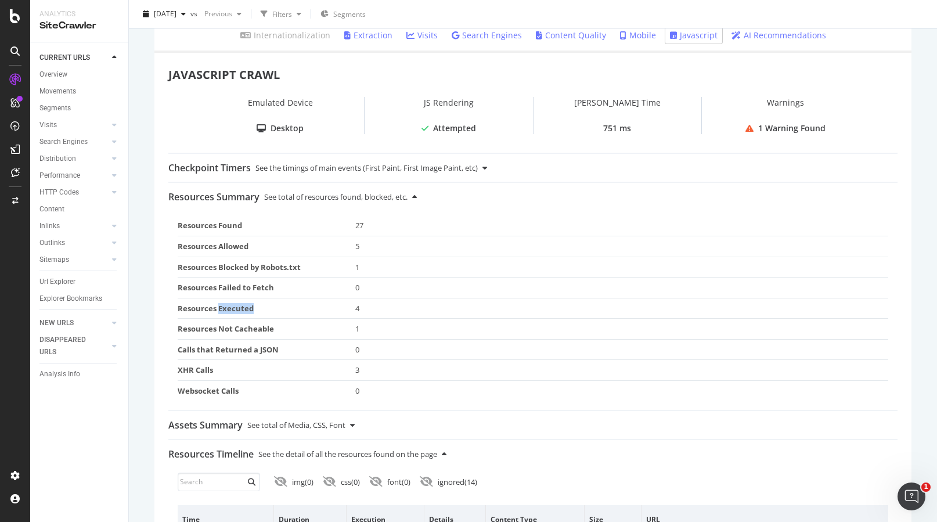
click at [243, 310] on td "Resources Executed" at bounding box center [267, 308] width 178 height 21
click at [253, 328] on td "Resources Not Cacheable" at bounding box center [267, 329] width 178 height 21
click at [257, 348] on td "Calls that Returned a JSON" at bounding box center [267, 349] width 178 height 21
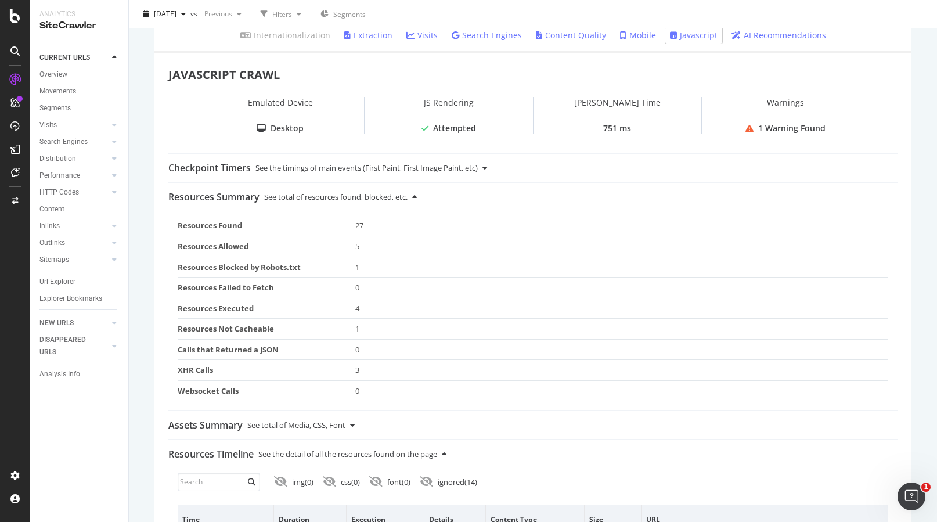
click at [257, 348] on td "Calls that Returned a JSON" at bounding box center [267, 349] width 178 height 21
click at [242, 250] on td "Resources Allowed" at bounding box center [267, 246] width 178 height 21
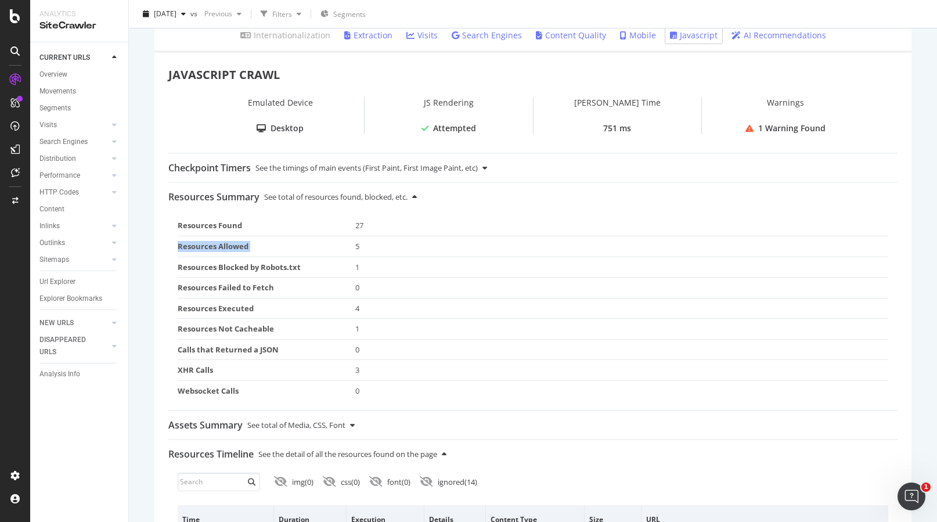
click at [247, 267] on td "Resources Blocked by Robots.txt" at bounding box center [267, 267] width 178 height 21
click at [228, 310] on td "Resources Executed" at bounding box center [267, 308] width 178 height 21
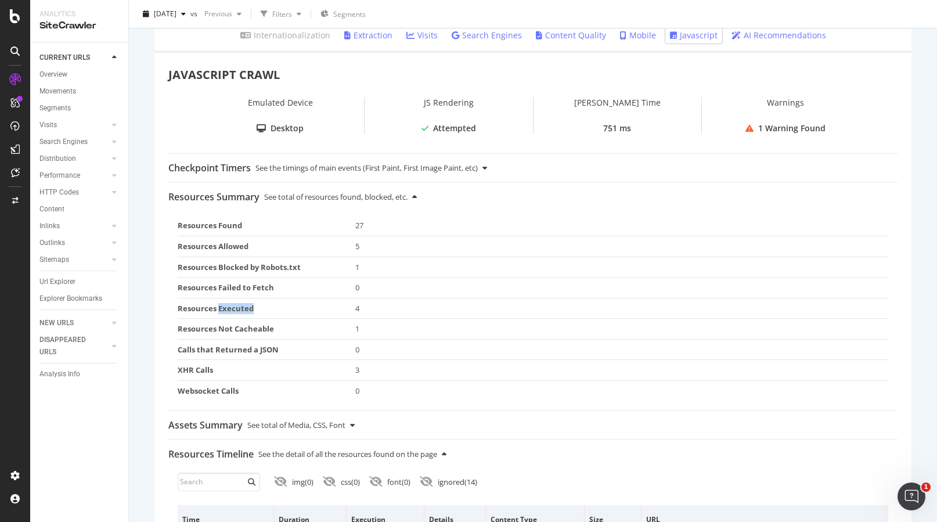
click at [228, 310] on td "Resources Executed" at bounding box center [267, 308] width 178 height 21
click at [342, 174] on div "See the timings of main events (First Paint, First Image Paint, etc)" at bounding box center [366, 168] width 222 height 28
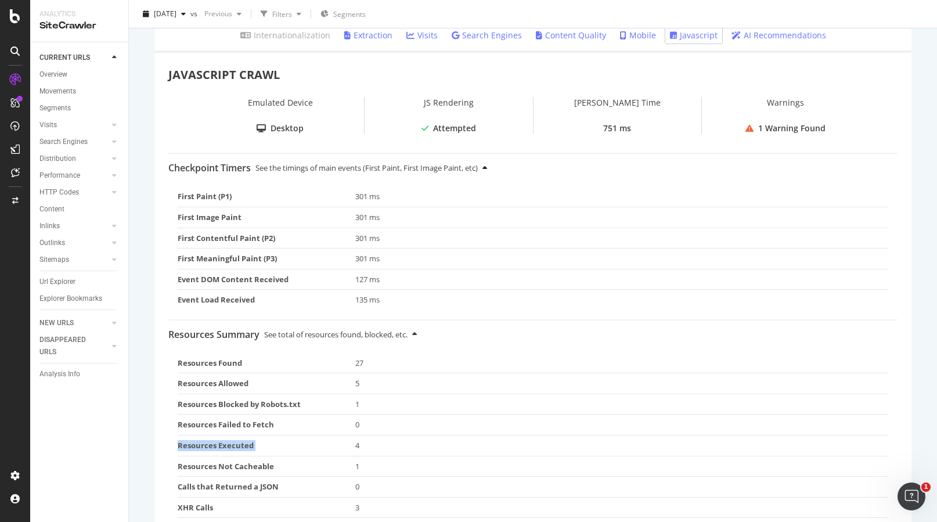
click at [342, 174] on div "See the timings of main events (First Paint, First Image Paint, etc)" at bounding box center [366, 168] width 222 height 28
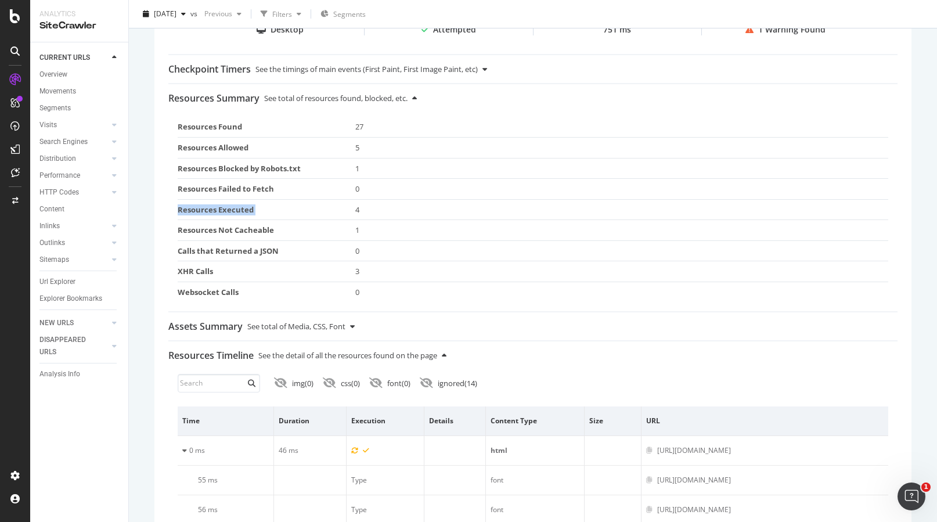
scroll to position [579, 0]
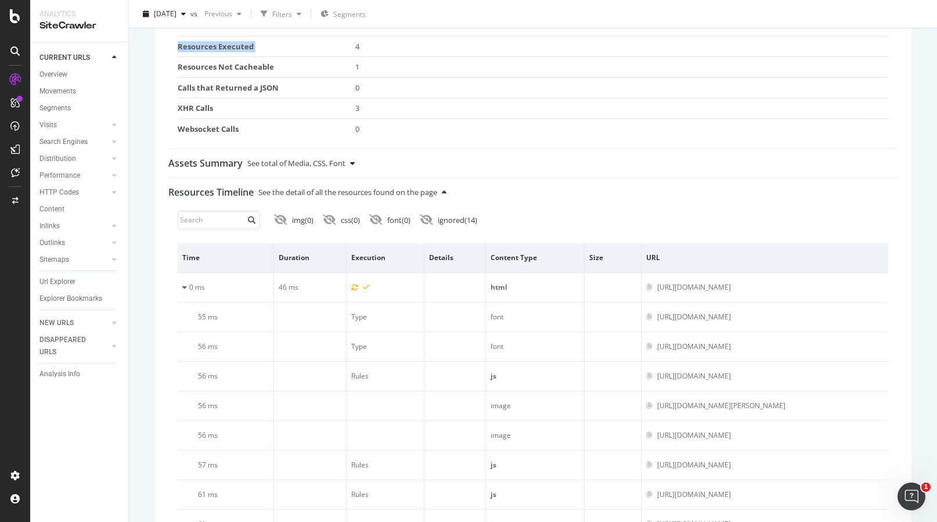
click at [355, 160] on icon at bounding box center [352, 164] width 5 height 8
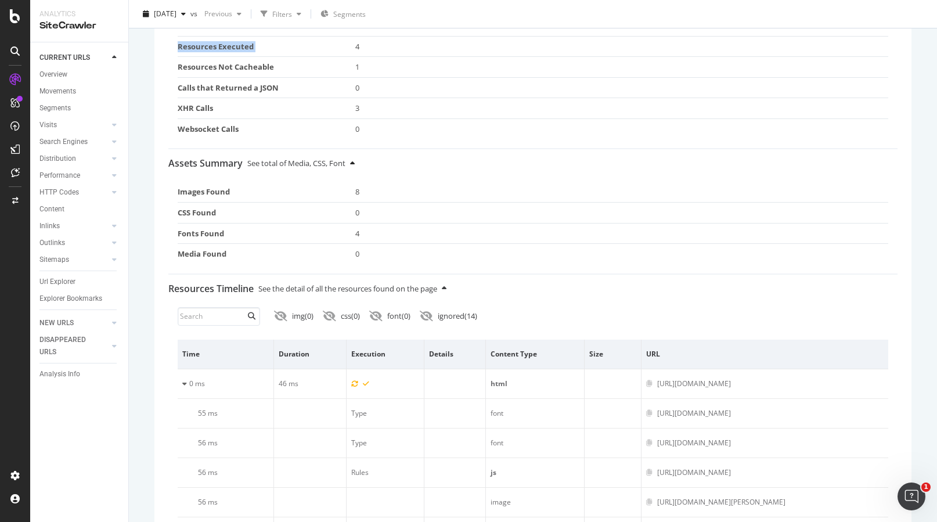
click at [355, 160] on icon at bounding box center [352, 164] width 5 height 8
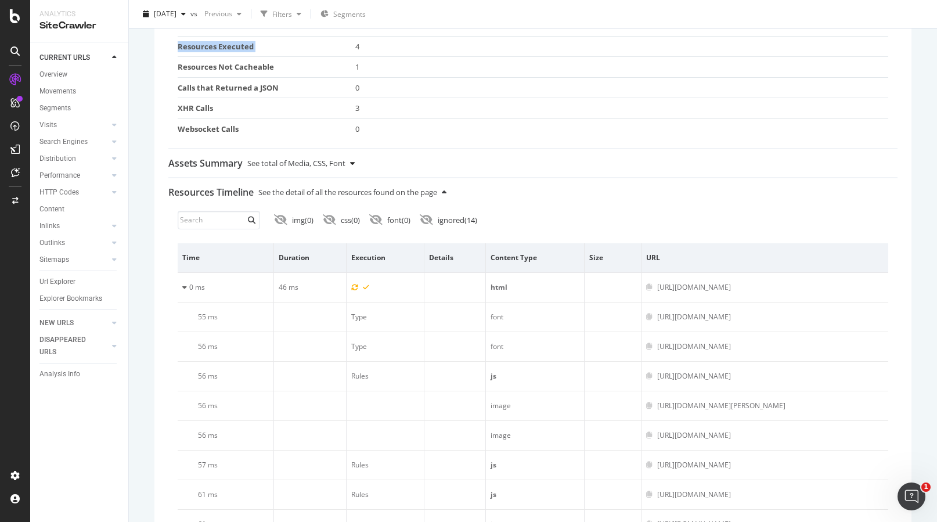
click at [355, 160] on icon at bounding box center [352, 164] width 5 height 8
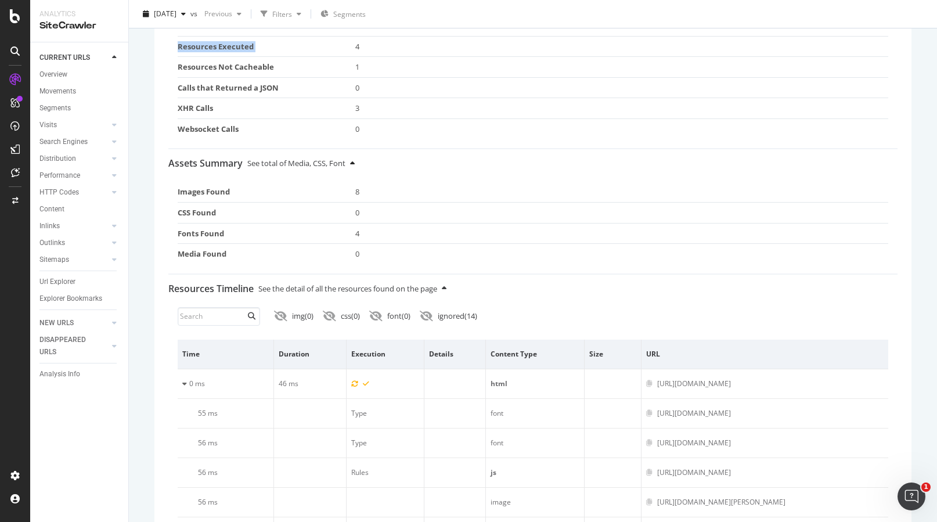
click at [355, 160] on icon at bounding box center [352, 164] width 5 height 8
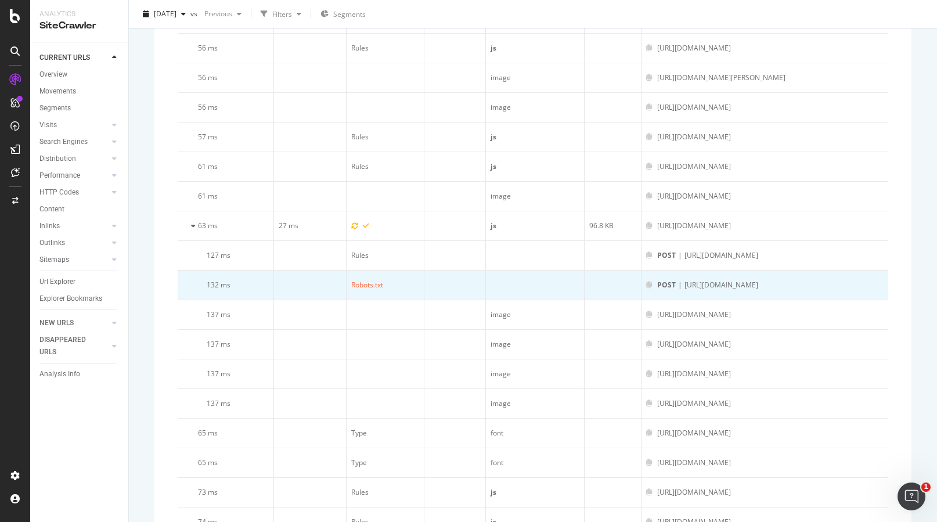
scroll to position [923, 0]
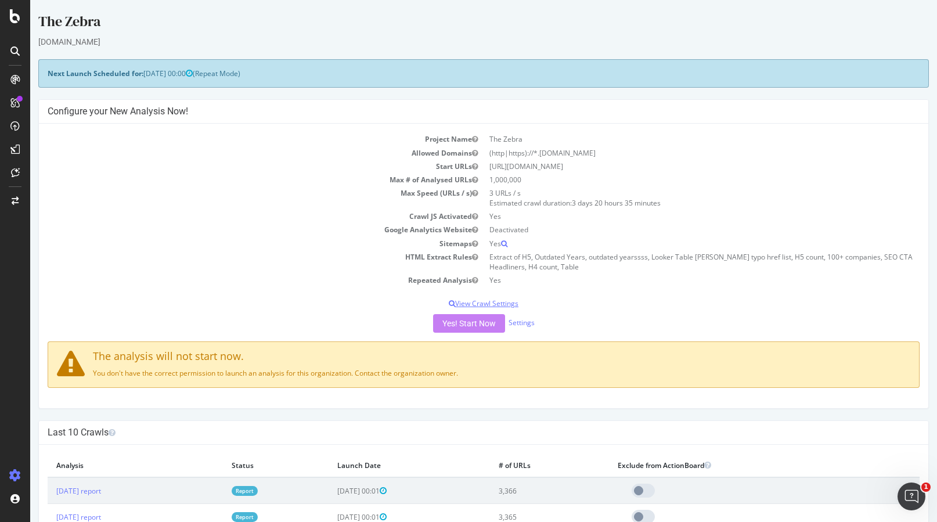
click at [485, 298] on p "View Crawl Settings" at bounding box center [484, 303] width 872 height 10
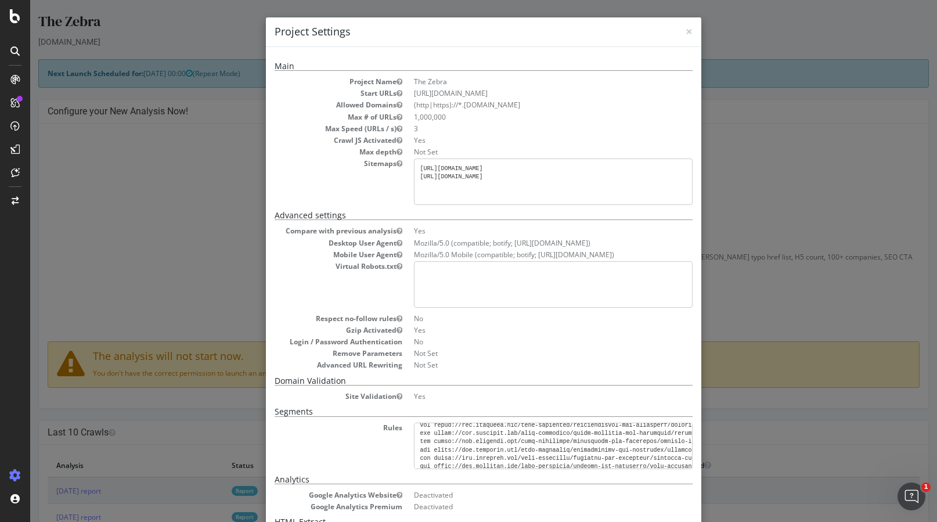
click at [177, 255] on div "× Close Project Settings Main Project Name The Zebra Start URLs https://www.the…" at bounding box center [483, 261] width 907 height 522
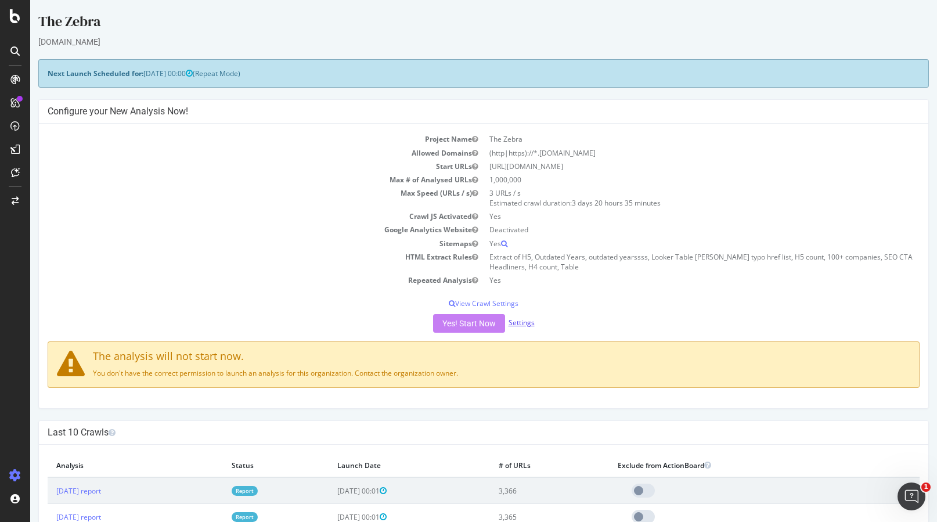
click at [523, 322] on link "Settings" at bounding box center [521, 322] width 26 height 10
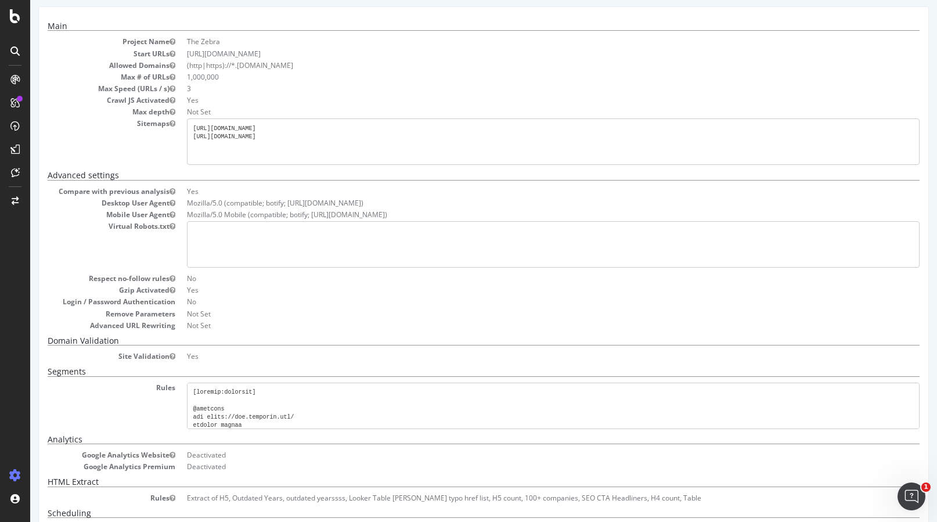
scroll to position [95, 0]
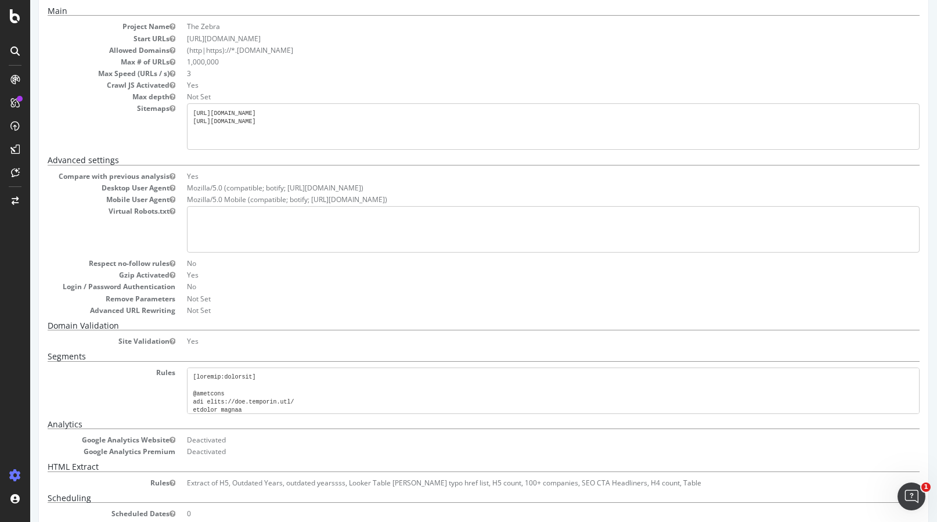
click at [287, 112] on pre "https://www.thezebra.com/insurance-news/sitemap_index.xml https://www.thezebra.…" at bounding box center [553, 126] width 732 height 46
copy pre "[URL][DOMAIN_NAME]"
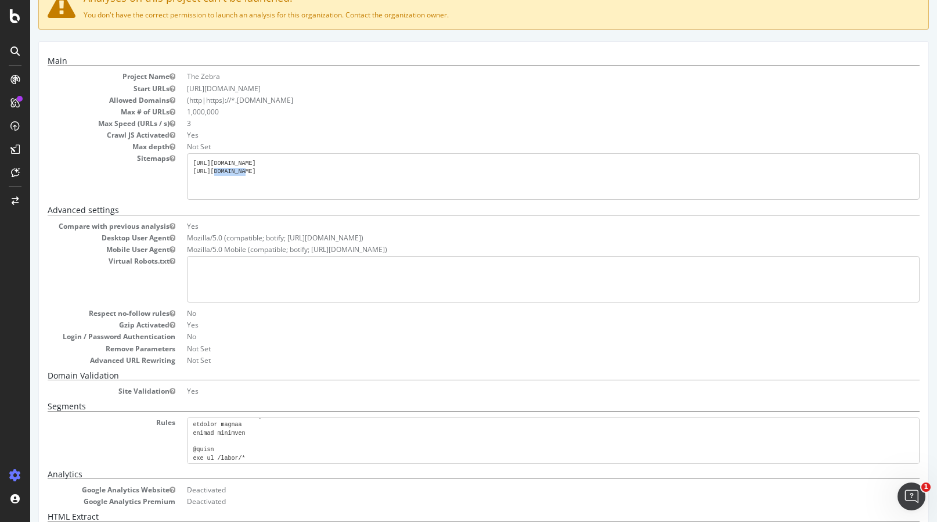
scroll to position [39, 0]
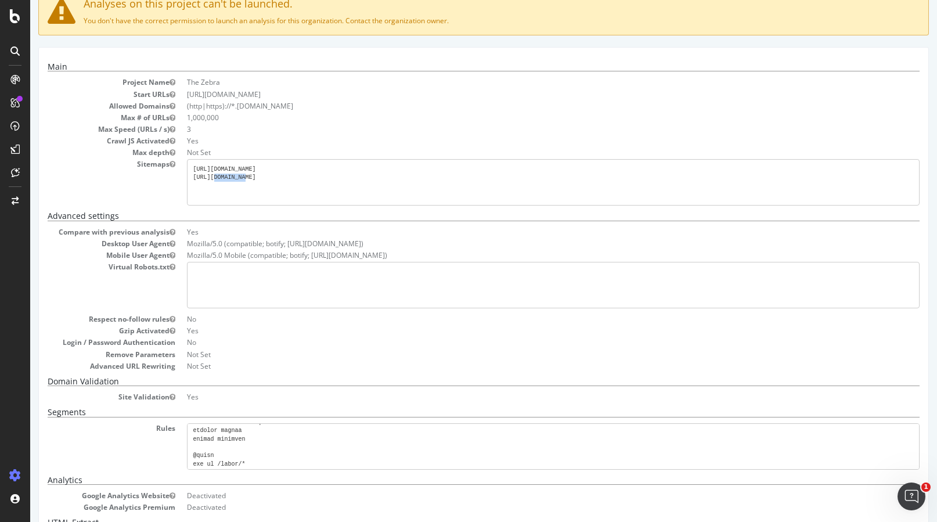
click at [293, 295] on pre at bounding box center [553, 285] width 732 height 46
click at [149, 308] on dl "Compare with previous analysis Yes Desktop User Agent Mozilla/5.0 (compatible; …" at bounding box center [484, 299] width 872 height 144
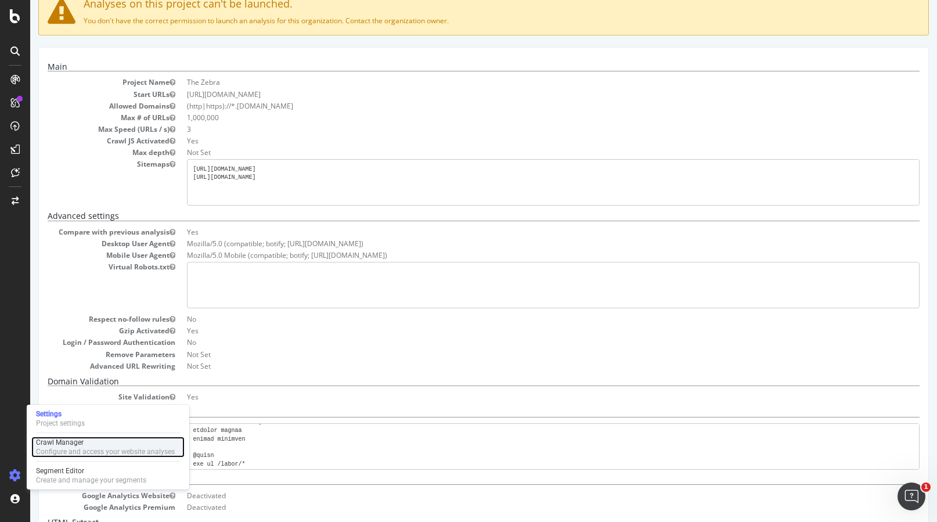
click at [55, 443] on div "Crawl Manager" at bounding box center [105, 442] width 139 height 9
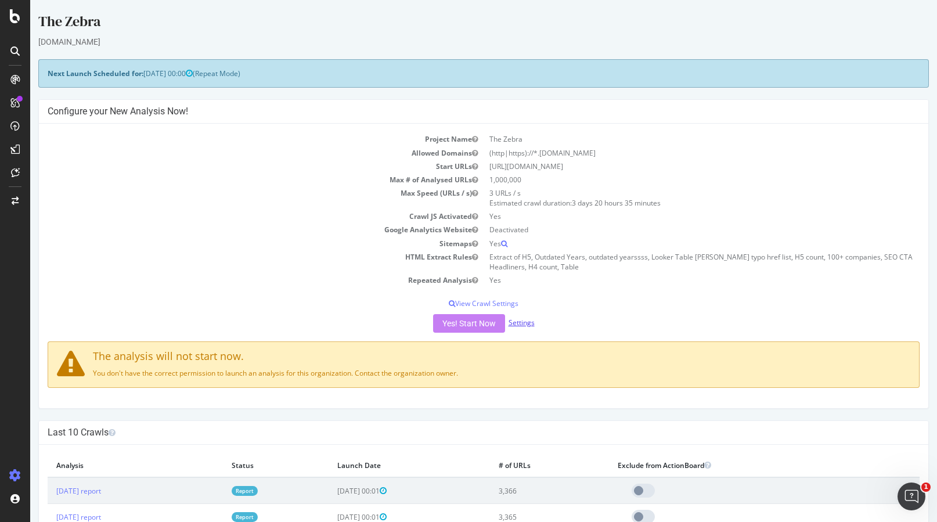
click at [521, 323] on link "Settings" at bounding box center [521, 322] width 26 height 10
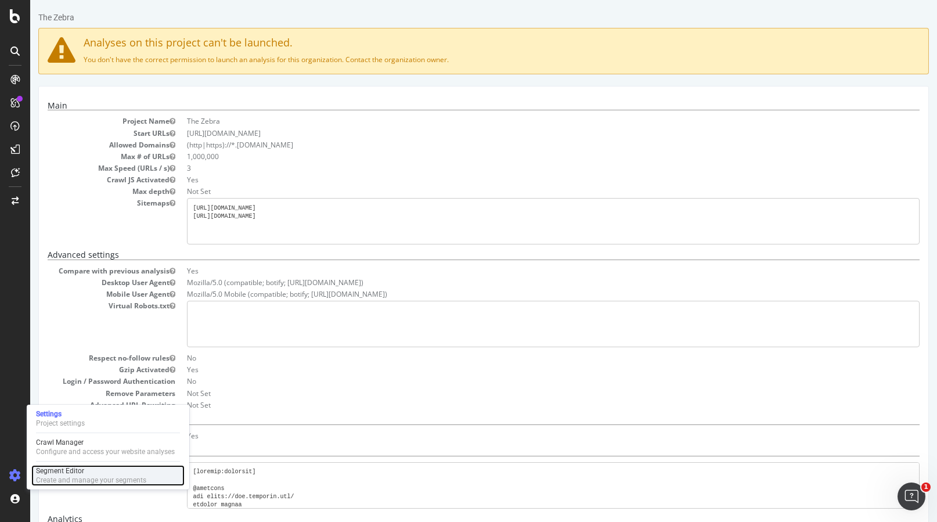
click at [52, 472] on div "Segment Editor" at bounding box center [91, 470] width 110 height 9
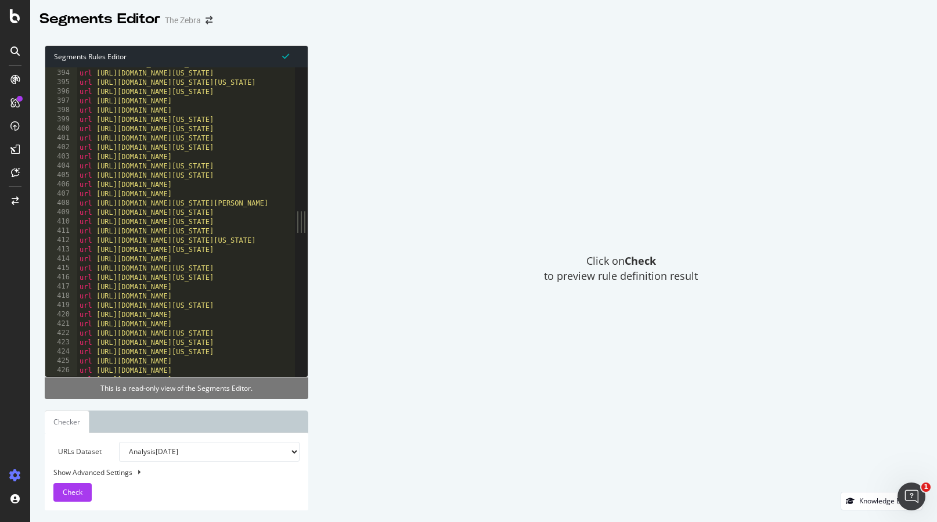
scroll to position [3939, 0]
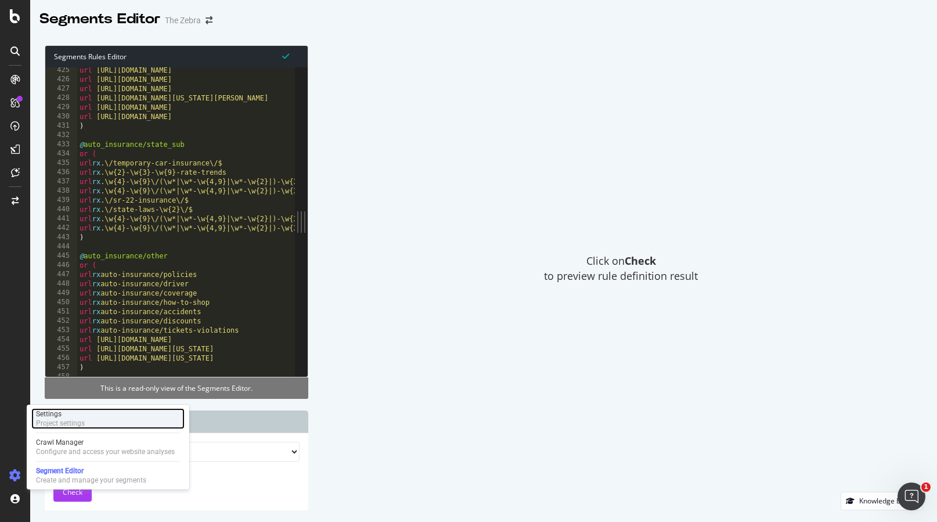
click at [64, 418] on div "Settings" at bounding box center [60, 413] width 49 height 9
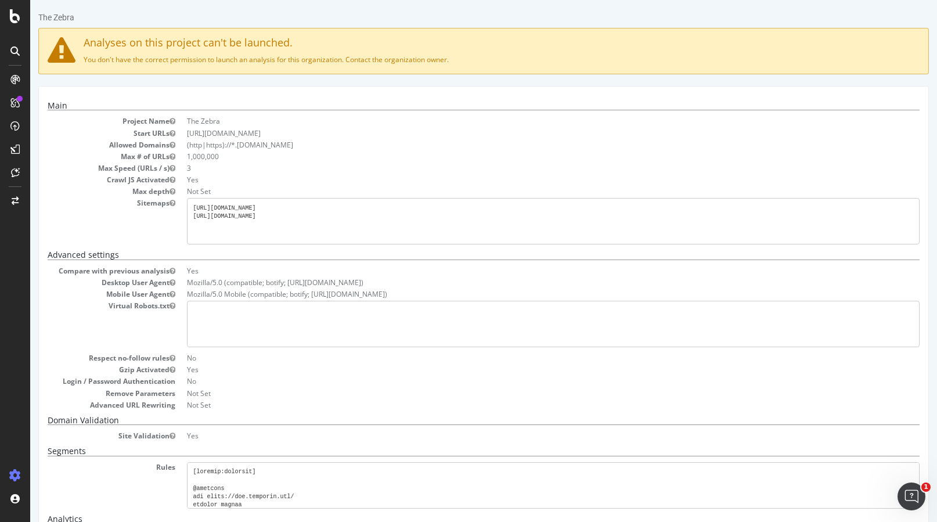
click at [173, 180] on icon "button" at bounding box center [172, 179] width 6 height 7
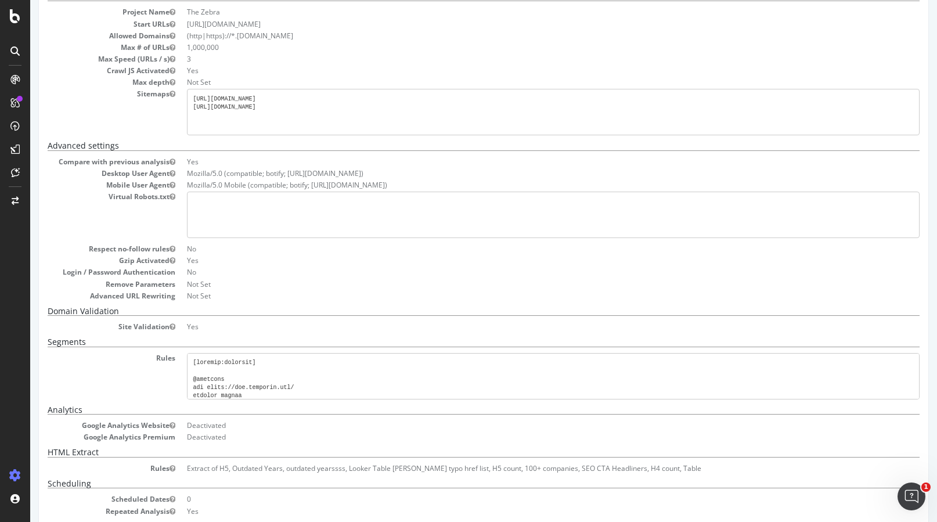
scroll to position [125, 0]
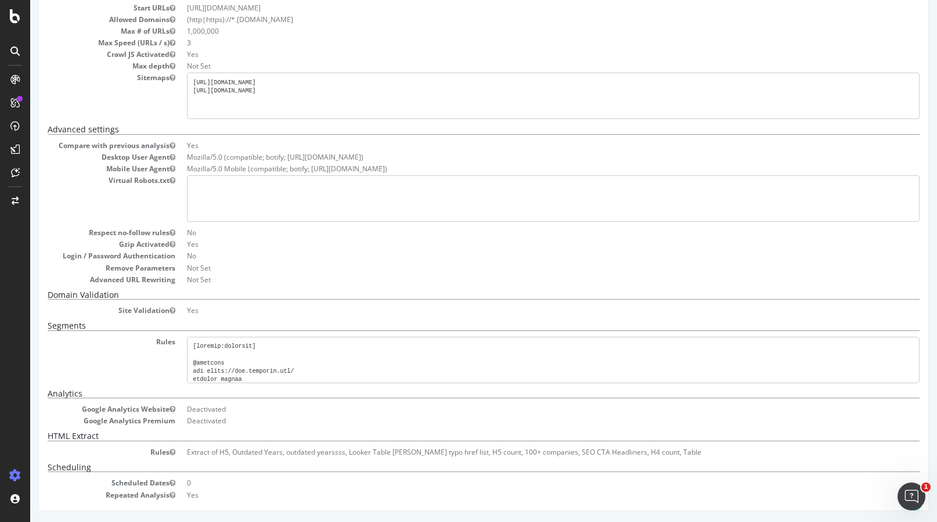
click at [224, 367] on pre at bounding box center [553, 360] width 732 height 46
click at [258, 351] on pre at bounding box center [553, 360] width 732 height 46
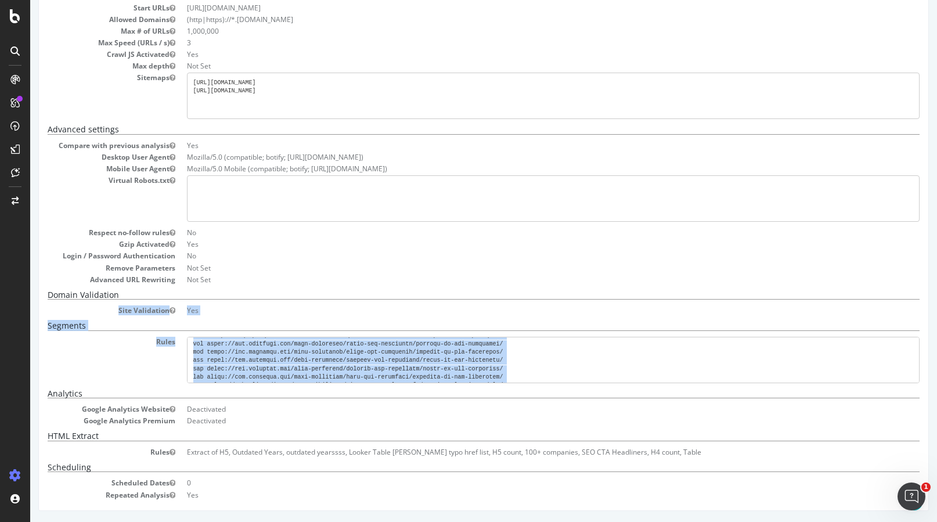
scroll to position [0, 0]
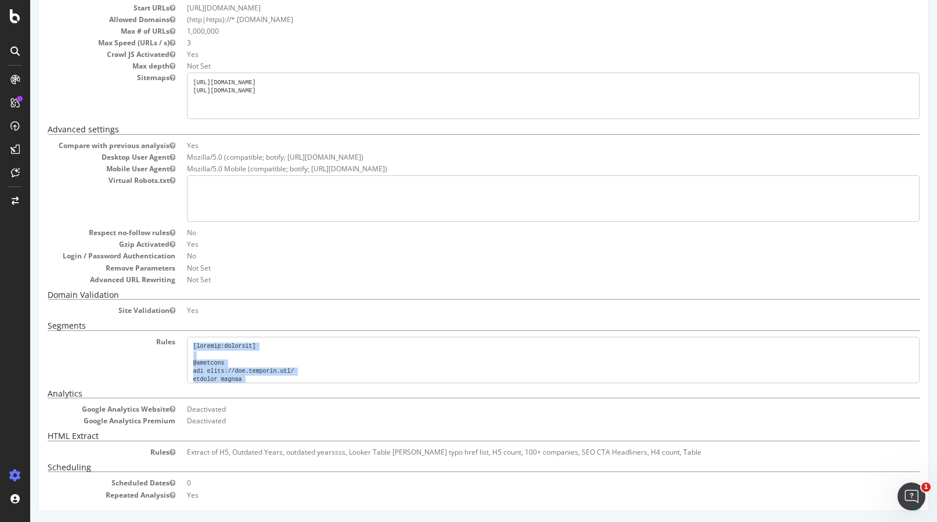
drag, startPoint x: 205, startPoint y: 380, endPoint x: 193, endPoint y: 347, distance: 34.7
click at [193, 347] on pre at bounding box center [553, 360] width 732 height 46
copy pre "[segment:pagetype] @homepage url https://www.thezebra.com/ purpose detail objec…"
